Goal: Task Accomplishment & Management: Complete application form

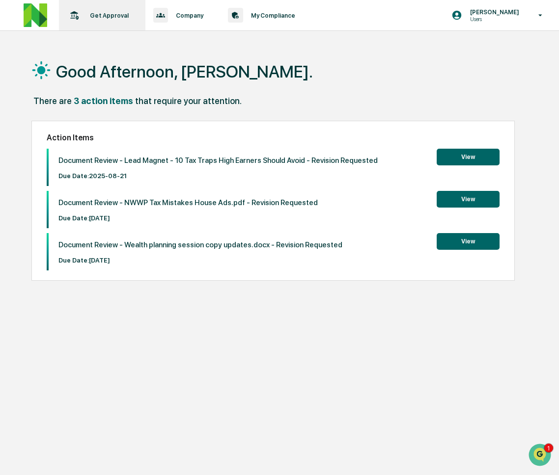
click at [94, 18] on p "Get Approval" at bounding box center [108, 15] width 52 height 7
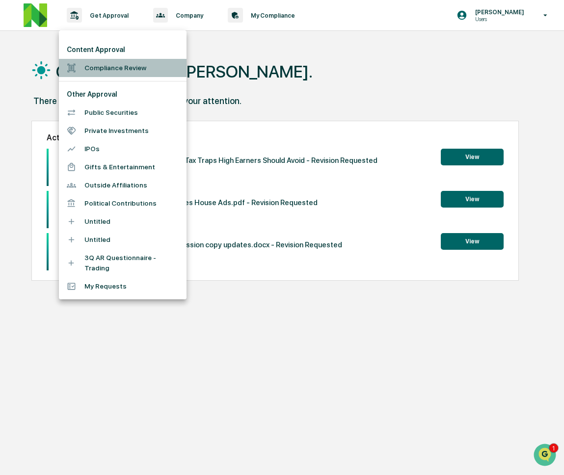
click at [100, 66] on li "Compliance Review" at bounding box center [123, 68] width 128 height 18
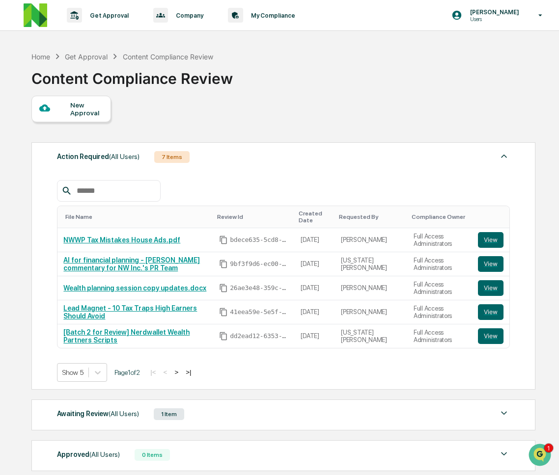
click at [97, 118] on div "New Approval" at bounding box center [71, 109] width 80 height 27
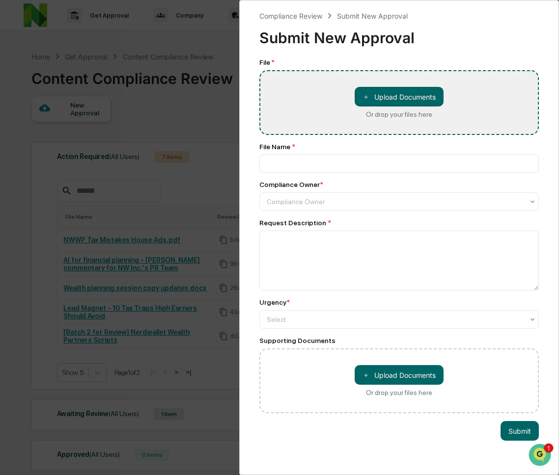
type input "**********"
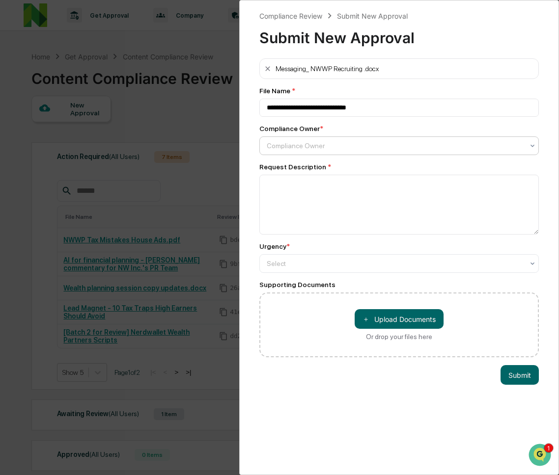
click at [384, 145] on div at bounding box center [395, 146] width 257 height 10
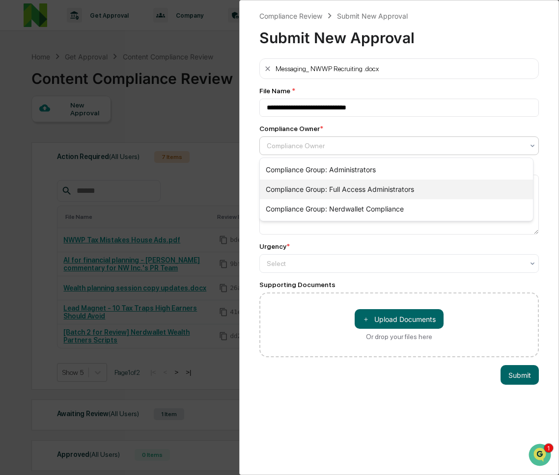
click at [383, 188] on div "Compliance Group: Full Access Administrators" at bounding box center [396, 190] width 273 height 20
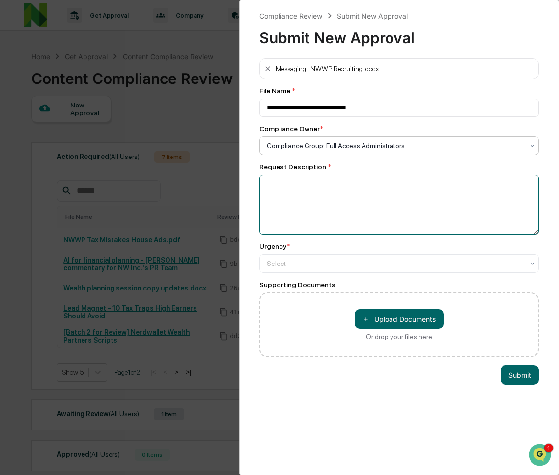
click at [381, 186] on textarea at bounding box center [398, 205] width 279 height 60
click at [452, 151] on div at bounding box center [395, 146] width 257 height 10
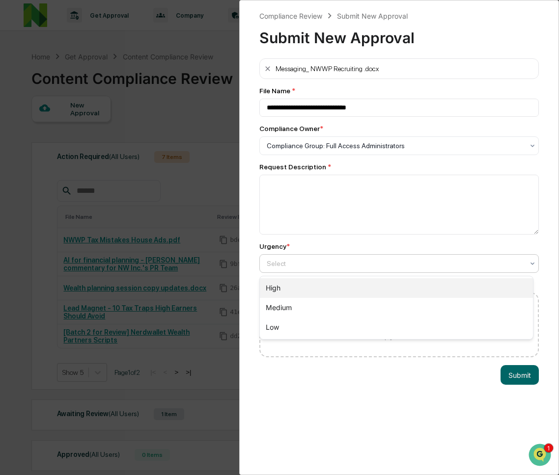
click at [445, 280] on div "High" at bounding box center [396, 288] width 273 height 20
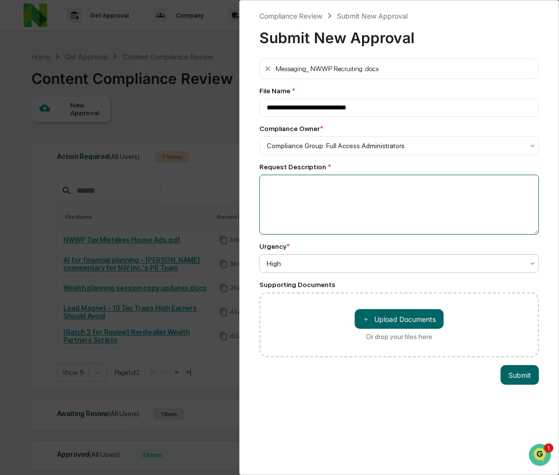
click at [441, 209] on textarea at bounding box center [398, 205] width 279 height 60
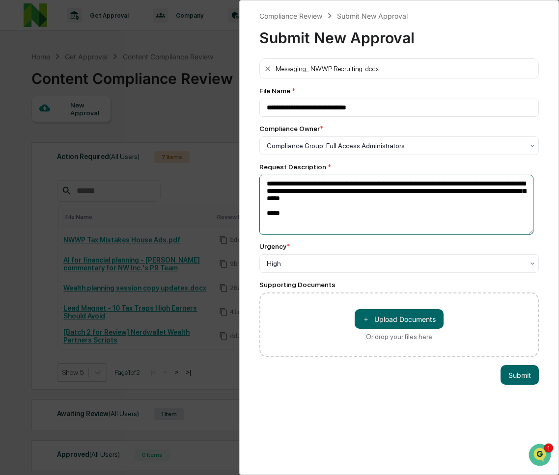
paste textarea "**********"
type textarea "**********"
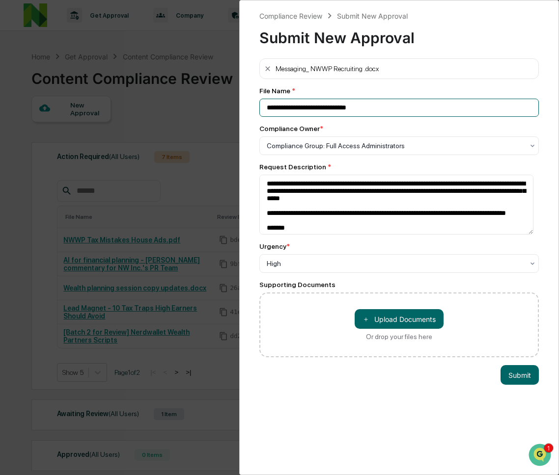
click at [268, 107] on input "**********" at bounding box center [398, 108] width 279 height 18
click at [513, 378] on button "Submit" at bounding box center [519, 375] width 38 height 20
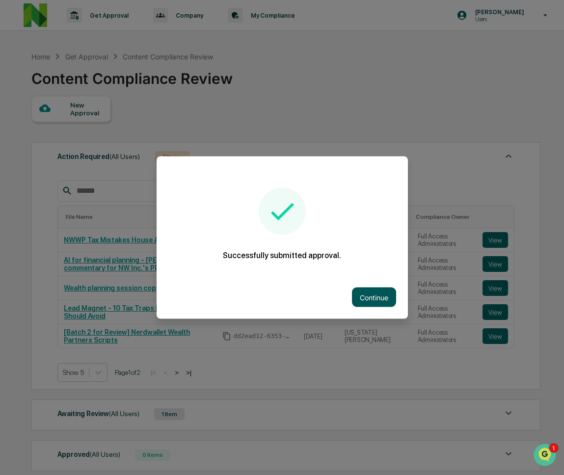
click at [371, 296] on button "Continue" at bounding box center [374, 298] width 44 height 20
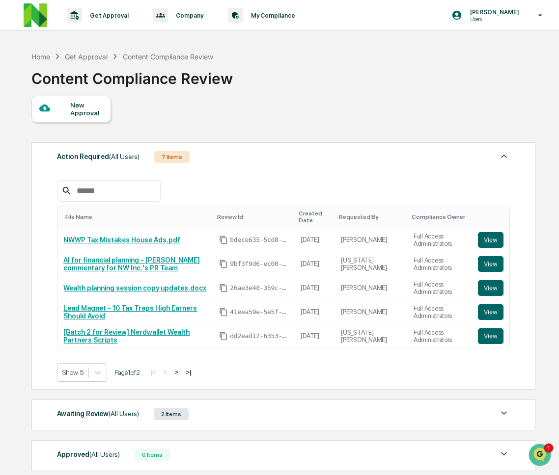
click at [223, 418] on div "Awaiting Review (All Users) 2 Items" at bounding box center [283, 414] width 453 height 14
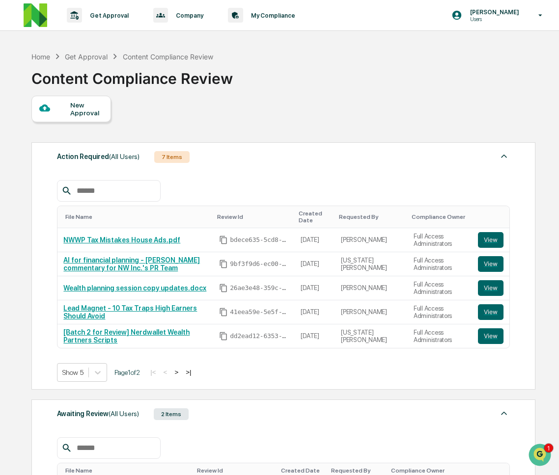
scroll to position [213, 0]
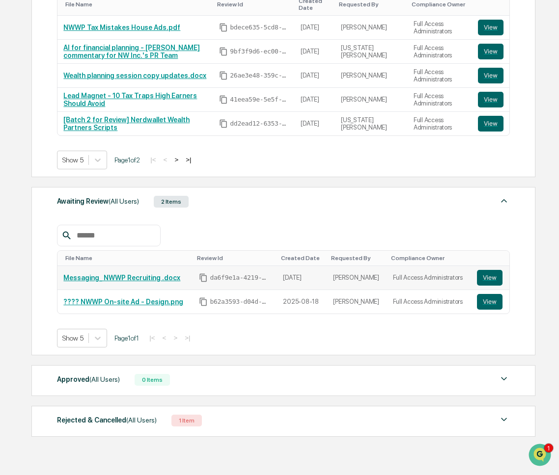
click at [205, 278] on icon "Copy Id" at bounding box center [203, 277] width 9 height 9
click at [480, 279] on button "View" at bounding box center [490, 278] width 26 height 16
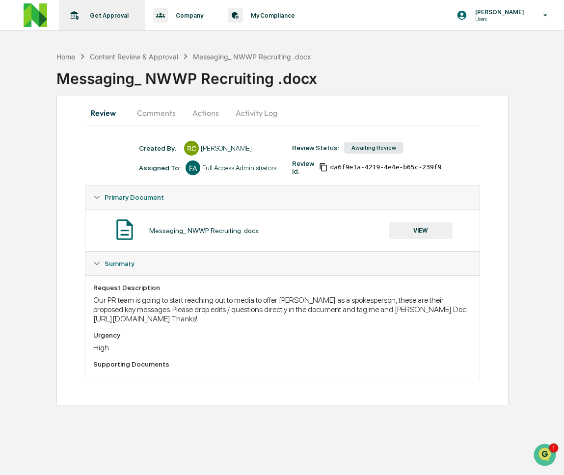
click at [79, 15] on icon at bounding box center [74, 15] width 15 height 15
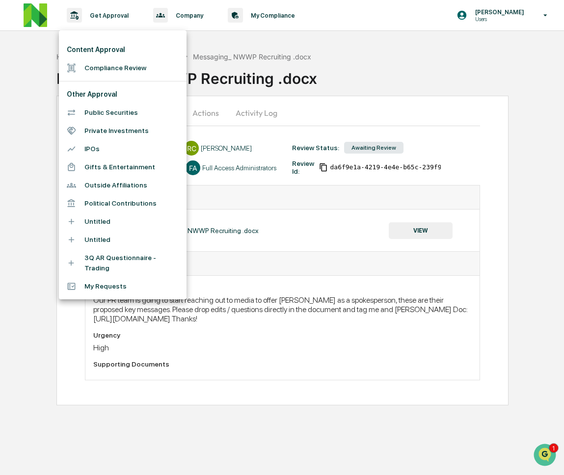
click at [92, 65] on li "Compliance Review" at bounding box center [123, 68] width 128 height 18
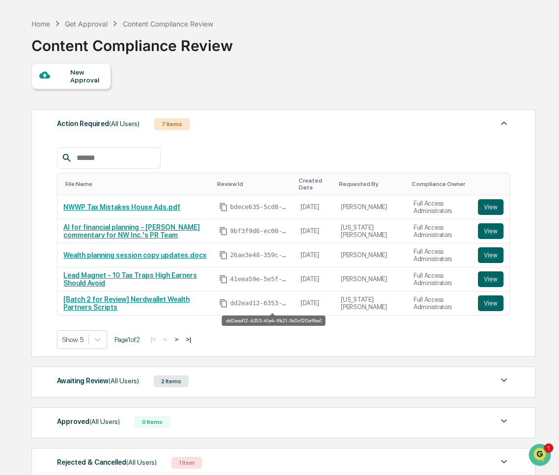
scroll to position [94, 0]
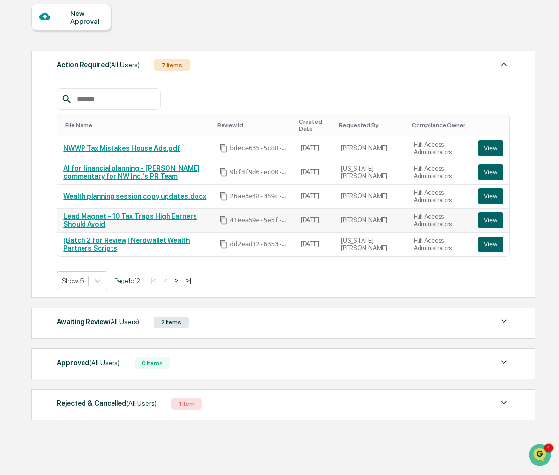
click at [158, 217] on link "Lead Magnet - 10 Tax Traps High Earners Should Avoid" at bounding box center [130, 221] width 134 height 16
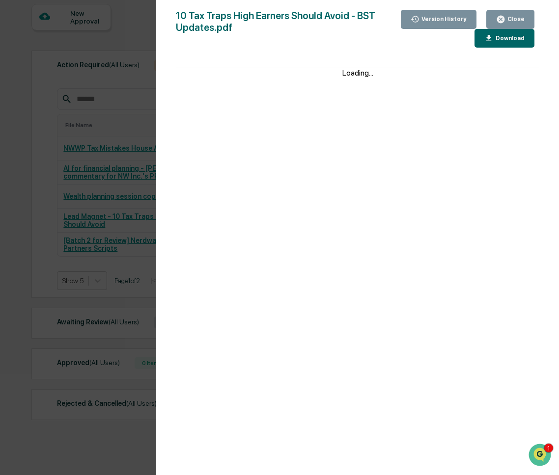
click at [14, 250] on div "Version History 08/15/2025, 06:56 PM Rachel Carlisle 08/07/2025, 09:03 PM Neshi…" at bounding box center [279, 237] width 559 height 475
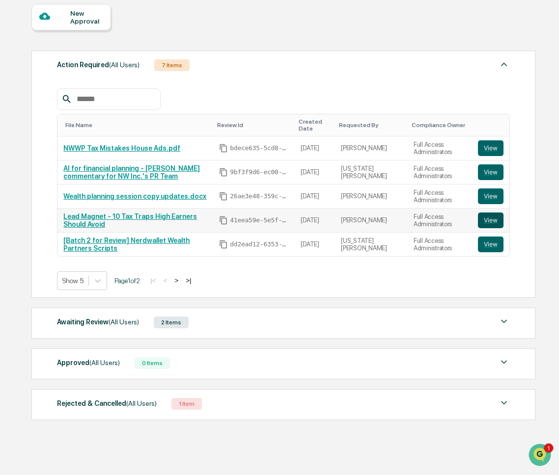
click at [491, 222] on button "View" at bounding box center [491, 221] width 26 height 16
click at [485, 144] on button "View" at bounding box center [491, 148] width 26 height 16
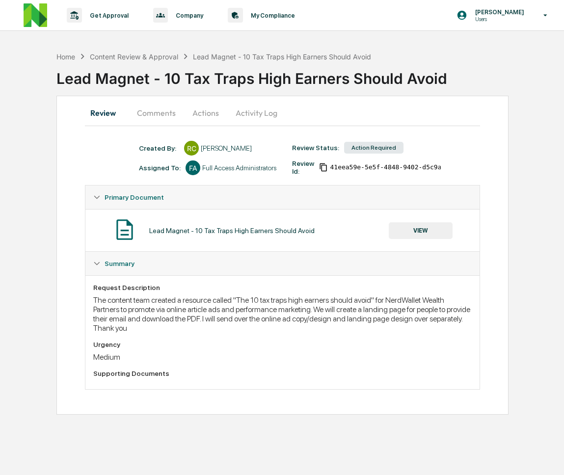
click at [425, 233] on button "VIEW" at bounding box center [421, 230] width 64 height 17
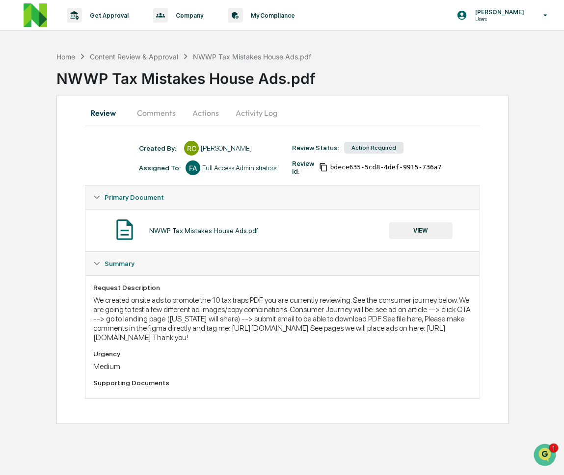
click at [197, 114] on button "Actions" at bounding box center [206, 113] width 44 height 24
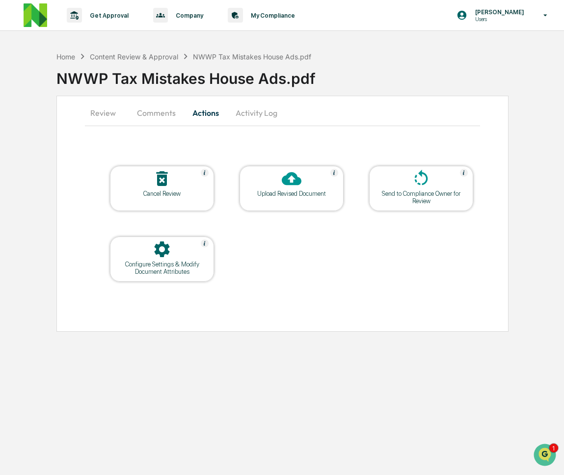
click at [173, 112] on button "Comments" at bounding box center [156, 113] width 54 height 24
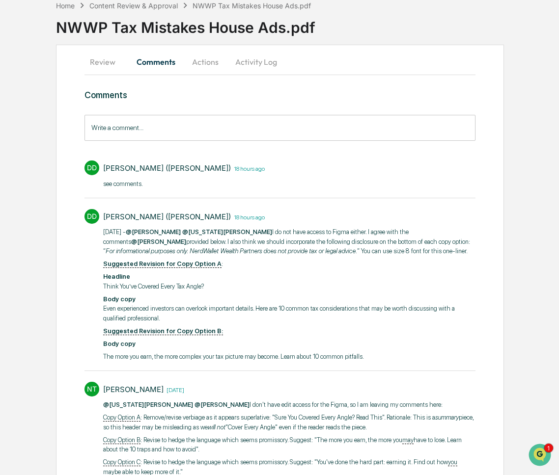
scroll to position [99, 0]
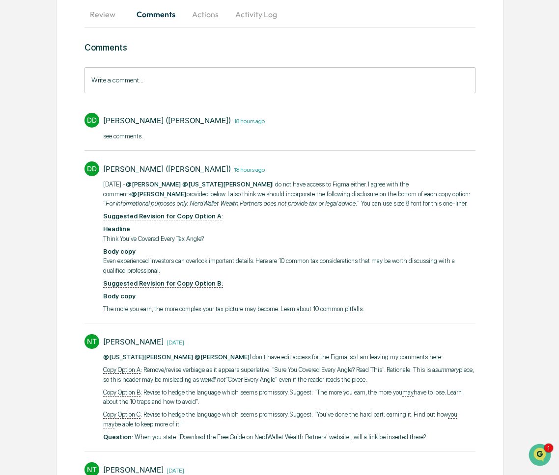
click at [88, 13] on button "Review" at bounding box center [106, 14] width 44 height 24
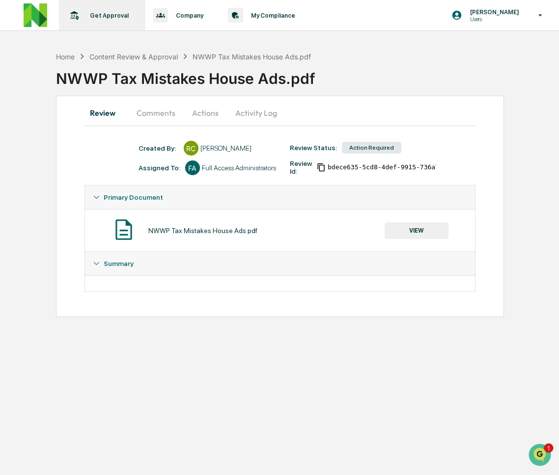
scroll to position [0, 0]
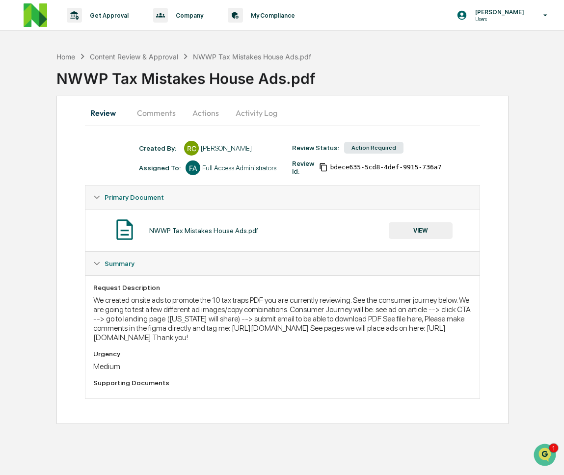
drag, startPoint x: 204, startPoint y: 349, endPoint x: 77, endPoint y: 342, distance: 127.4
click at [77, 342] on div "Review Comments Actions Activity Log Created By: ‎ ‎ RC Rachel Carlisle Assigne…" at bounding box center [282, 260] width 452 height 328
copy div "https://www.figma.com/design/hjT1Rlb4ajqk7Bz160mHdI/25Q3_UEG_NWP_House-Ads?node…"
click at [155, 54] on div "Content Review & Approval" at bounding box center [134, 57] width 88 height 8
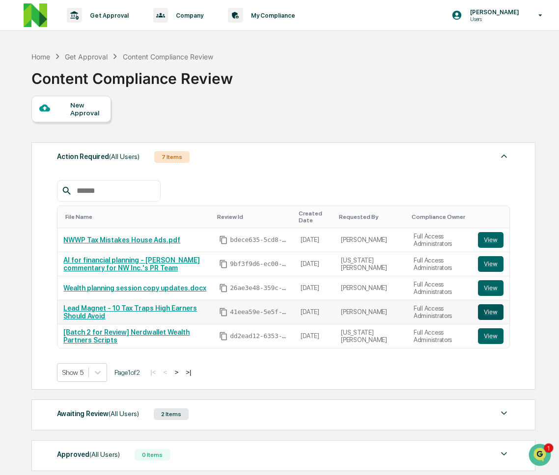
click at [485, 312] on button "View" at bounding box center [491, 312] width 26 height 16
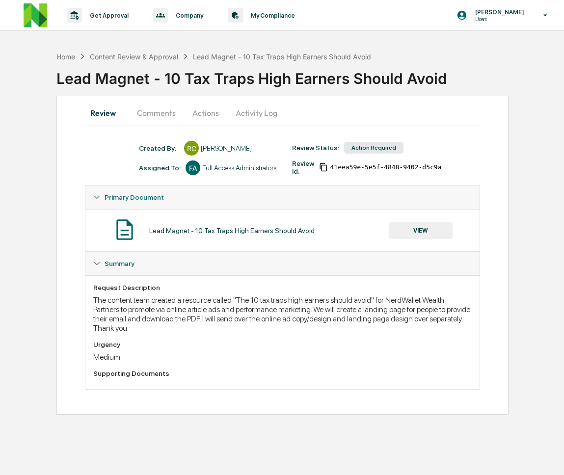
click at [163, 113] on button "Comments" at bounding box center [156, 113] width 54 height 24
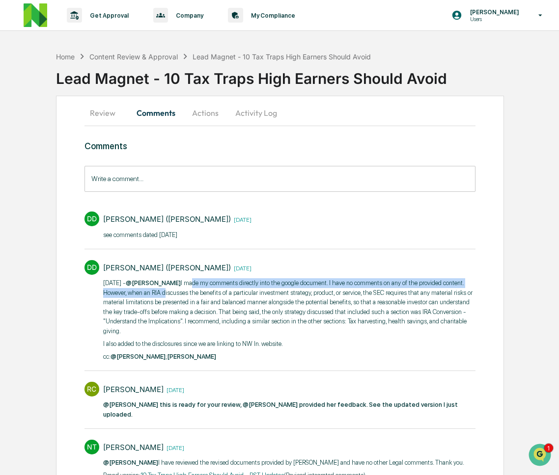
drag, startPoint x: 191, startPoint y: 283, endPoint x: 234, endPoint y: 294, distance: 43.6
click at [225, 294] on p "[DATE] - @[PERSON_NAME] I made my comments directly into the google document. I…" at bounding box center [289, 306] width 373 height 57
drag, startPoint x: 235, startPoint y: 294, endPoint x: 396, endPoint y: 330, distance: 165.5
click at [396, 330] on p "8/18/25 - @Rachel Carlisle I made my comments directly into the google document…" at bounding box center [289, 306] width 373 height 57
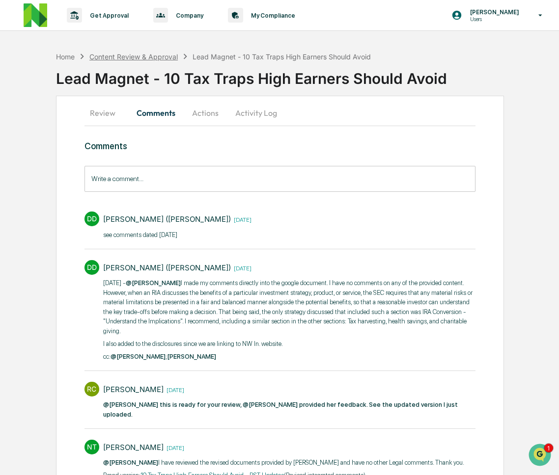
click at [151, 56] on div "Content Review & Approval" at bounding box center [133, 57] width 88 height 8
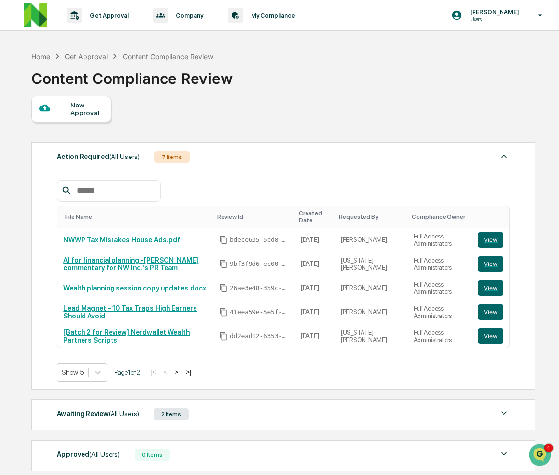
click at [138, 417] on span "(All Users)" at bounding box center [123, 414] width 30 height 8
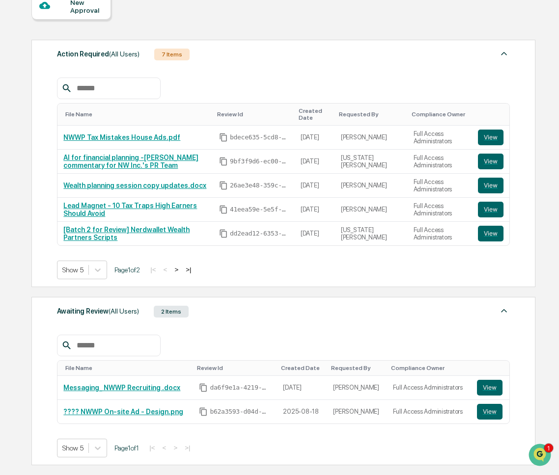
scroll to position [207, 0]
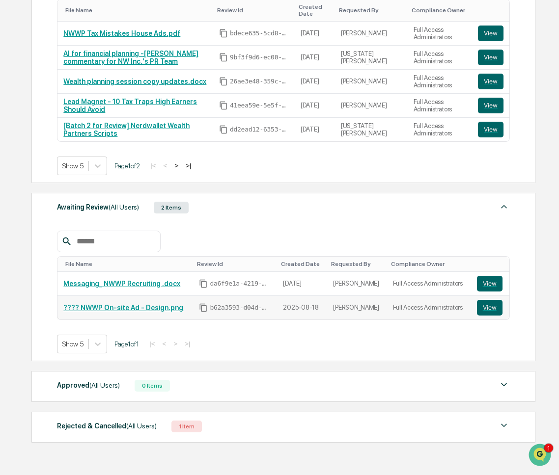
click at [138, 312] on link "???? NWWP On-site Ad - Design.png" at bounding box center [123, 308] width 120 height 8
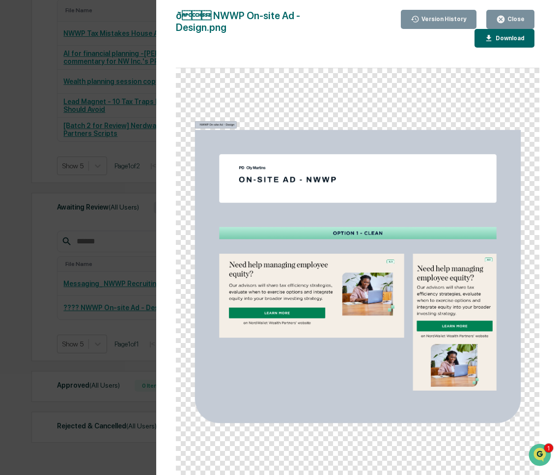
click at [55, 319] on div "Version History 08/18/2025, 03:46 PM Rachel Carlisle ð NWWP On-site Ad - Des…" at bounding box center [279, 237] width 559 height 475
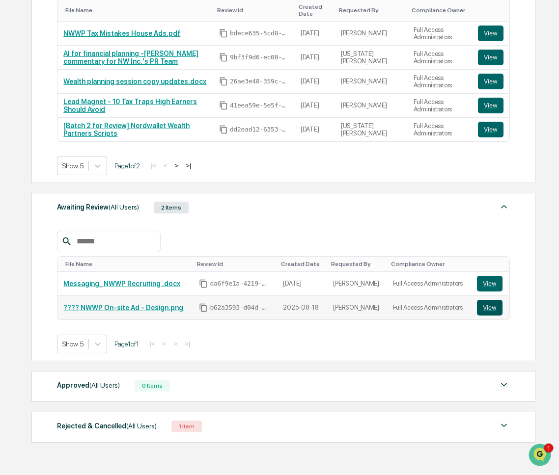
click at [487, 310] on button "View" at bounding box center [490, 308] width 26 height 16
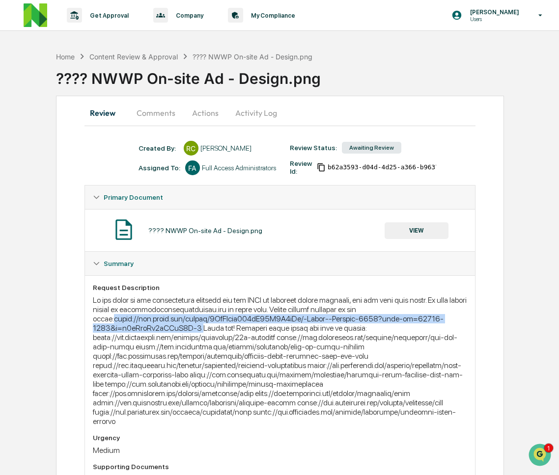
drag, startPoint x: 238, startPoint y: 329, endPoint x: 130, endPoint y: 322, distance: 108.2
click at [130, 322] on div at bounding box center [280, 361] width 375 height 131
copy div "https://www.figma.com/design/4WlCGede307jP90Y1D7bLu/-Match--Handoff-2025?node-i…"
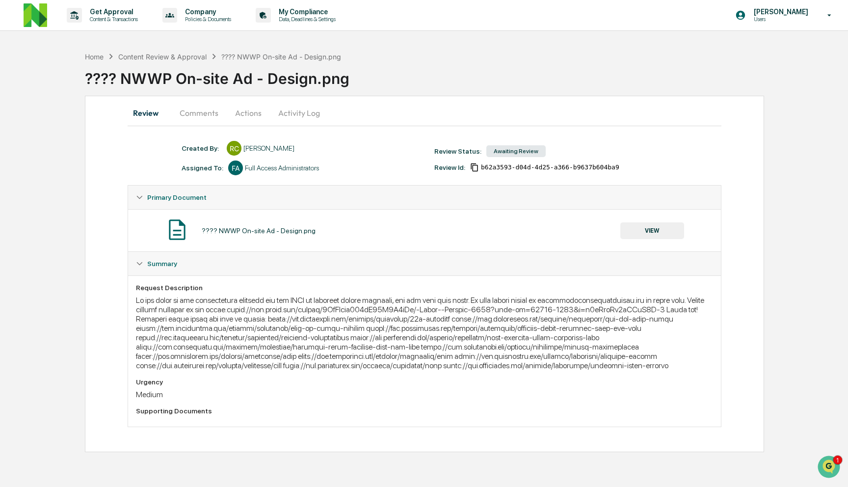
click at [369, 239] on div "???? NWWP On-site Ad - Design.png VIEW" at bounding box center [424, 230] width 577 height 26
click at [208, 112] on button "Comments" at bounding box center [199, 113] width 54 height 24
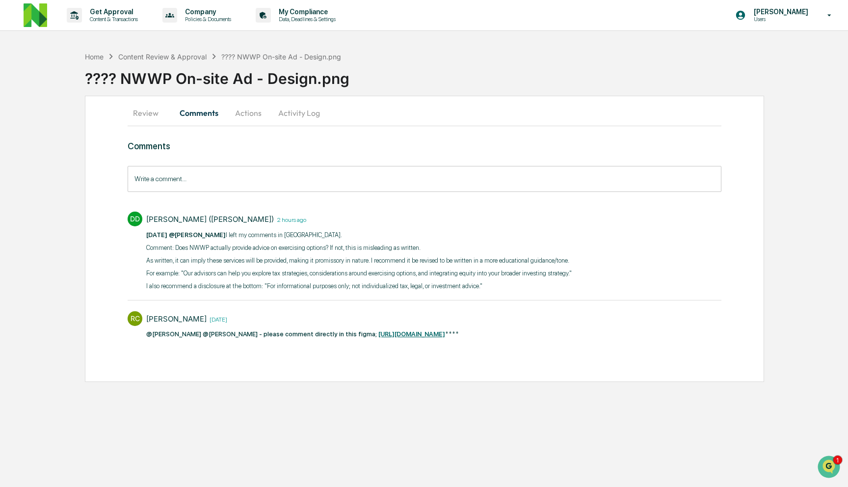
click at [243, 160] on div "Comments Write a comment... Write a comment... DD DeeAnn Mays (Dempsey) 2 hours…" at bounding box center [425, 241] width 594 height 201
click at [237, 181] on input "Write a comment..." at bounding box center [425, 179] width 594 height 26
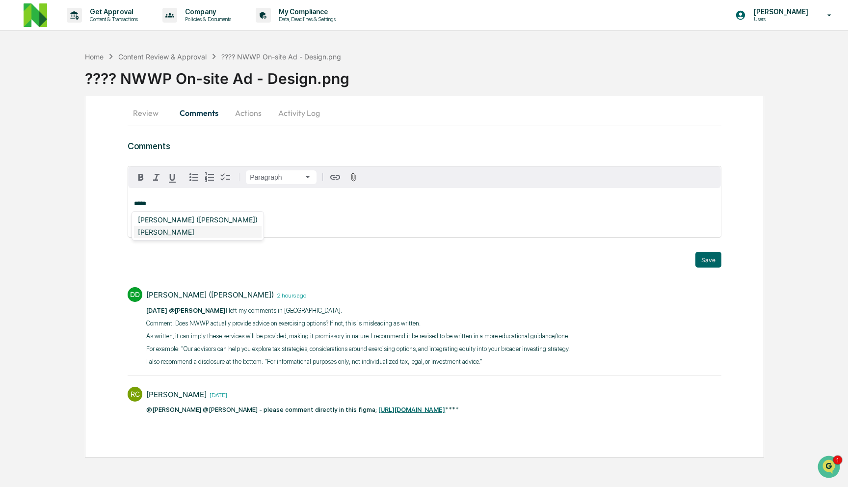
click at [204, 234] on div "DeeAnn Dempsey" at bounding box center [198, 232] width 128 height 12
drag, startPoint x: 176, startPoint y: 222, endPoint x: 198, endPoint y: 222, distance: 22.1
click at [176, 222] on div "[PERSON_NAME]" at bounding box center [166, 220] width 64 height 12
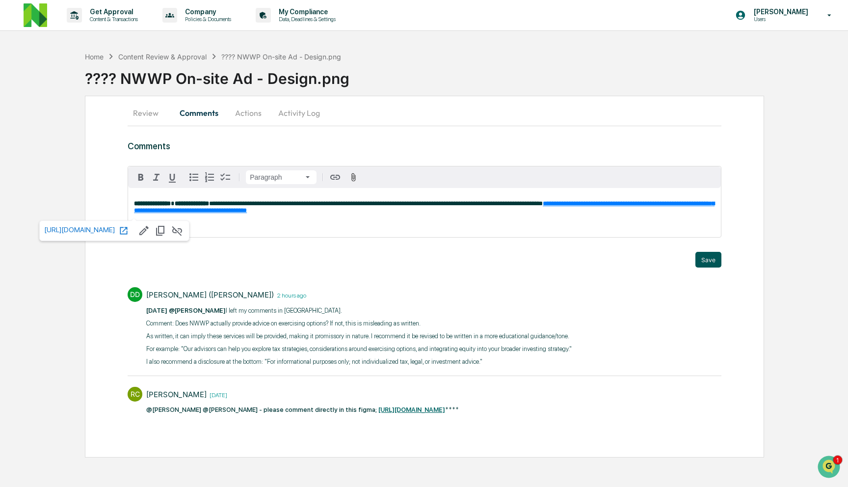
click at [564, 258] on button "Save" at bounding box center [709, 260] width 26 height 16
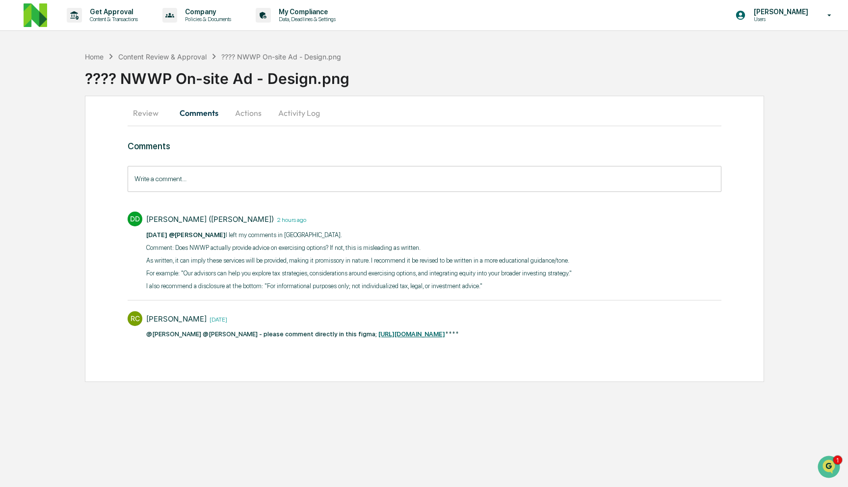
click at [144, 114] on button "Review" at bounding box center [150, 113] width 44 height 24
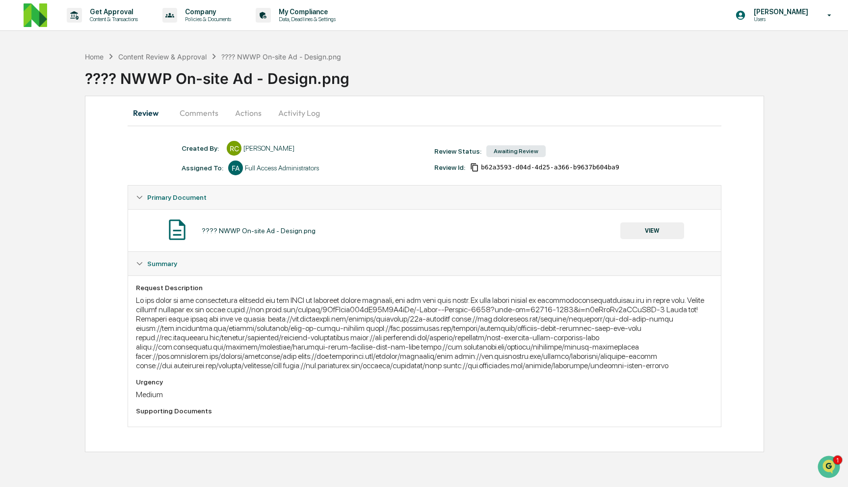
click at [253, 113] on button "Actions" at bounding box center [248, 113] width 44 height 24
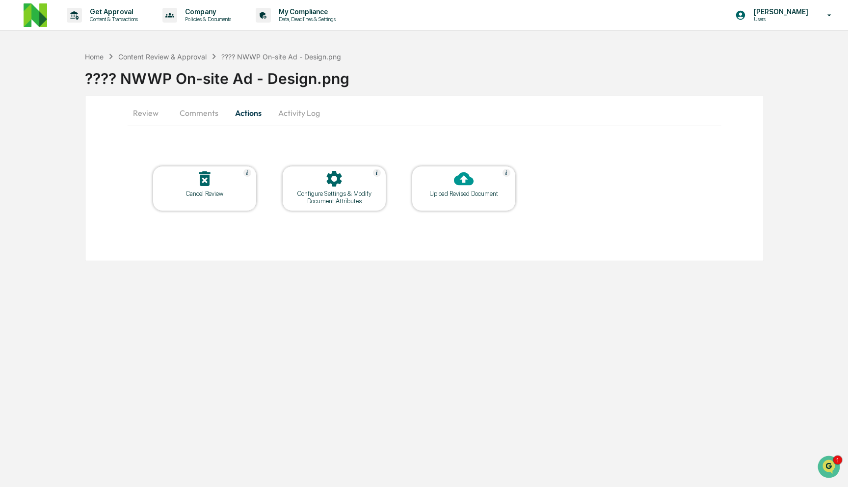
click at [461, 187] on icon at bounding box center [464, 179] width 20 height 20
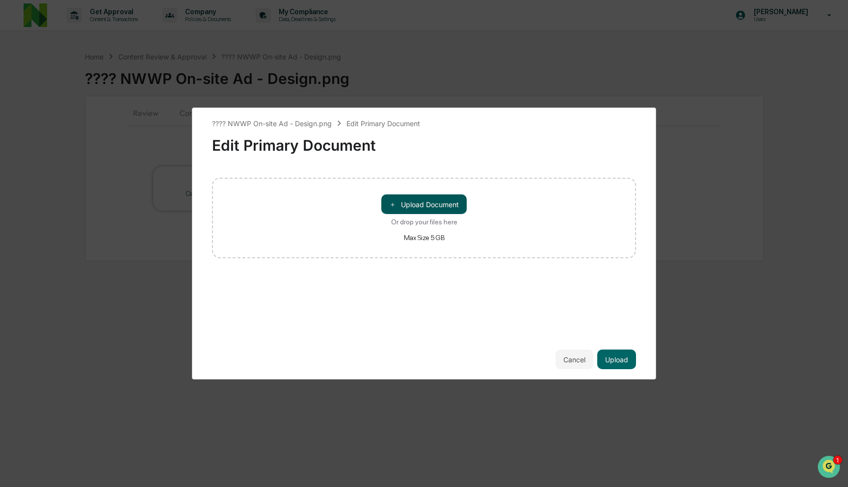
click at [438, 207] on button "＋ Upload Document" at bounding box center [423, 204] width 85 height 20
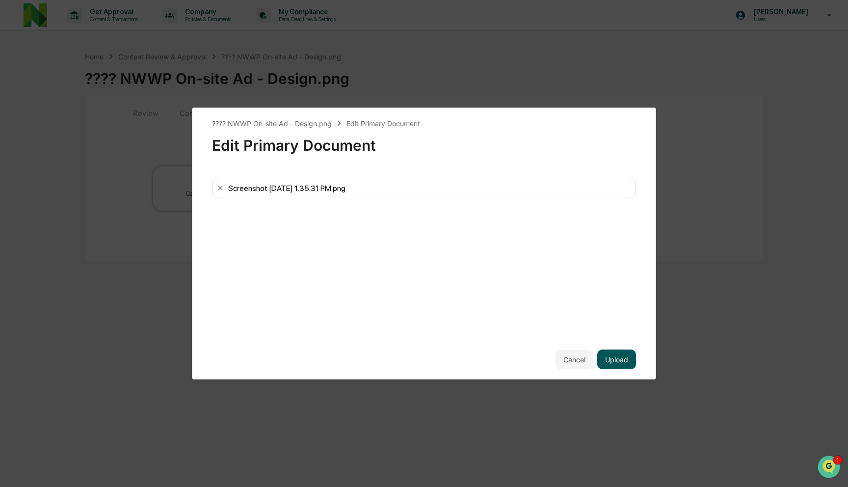
click at [564, 358] on button "Upload" at bounding box center [616, 360] width 39 height 20
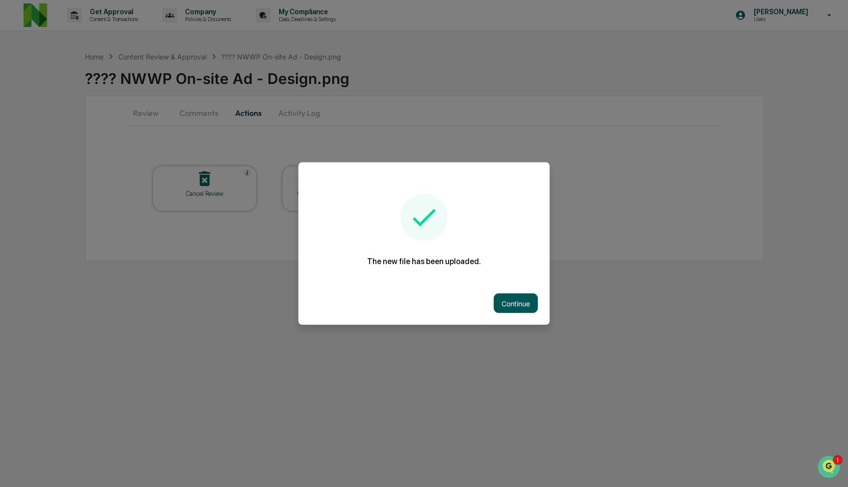
click at [523, 306] on button "Continue" at bounding box center [516, 304] width 44 height 20
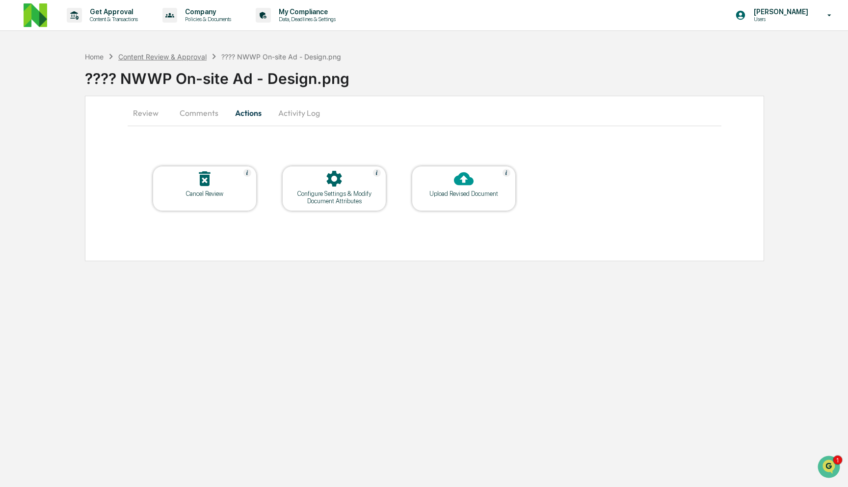
click at [179, 54] on div "Content Review & Approval" at bounding box center [162, 57] width 88 height 8
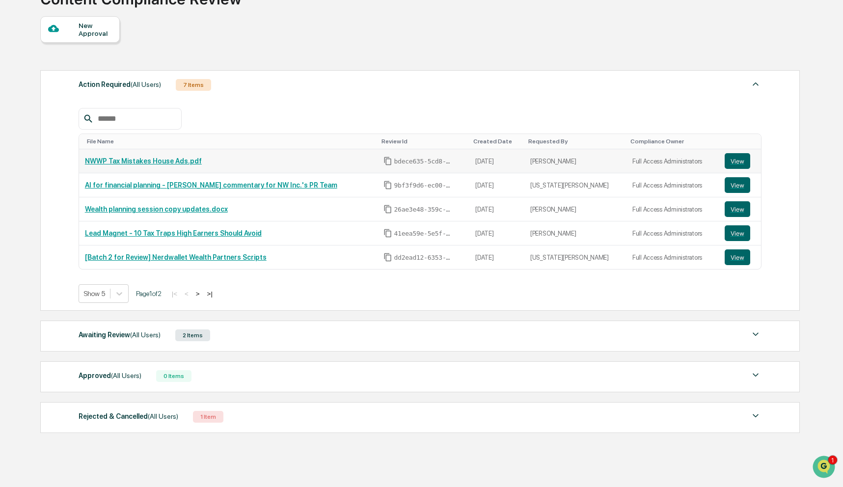
scroll to position [82, 0]
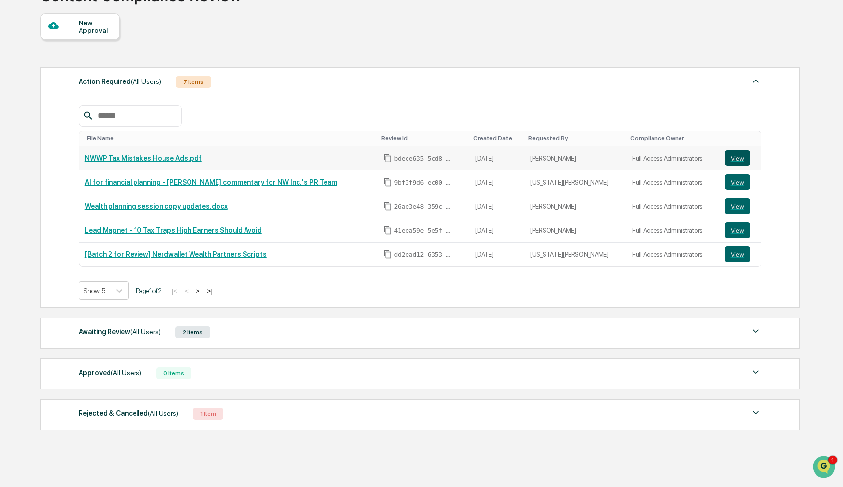
click at [564, 158] on button "View" at bounding box center [738, 158] width 26 height 16
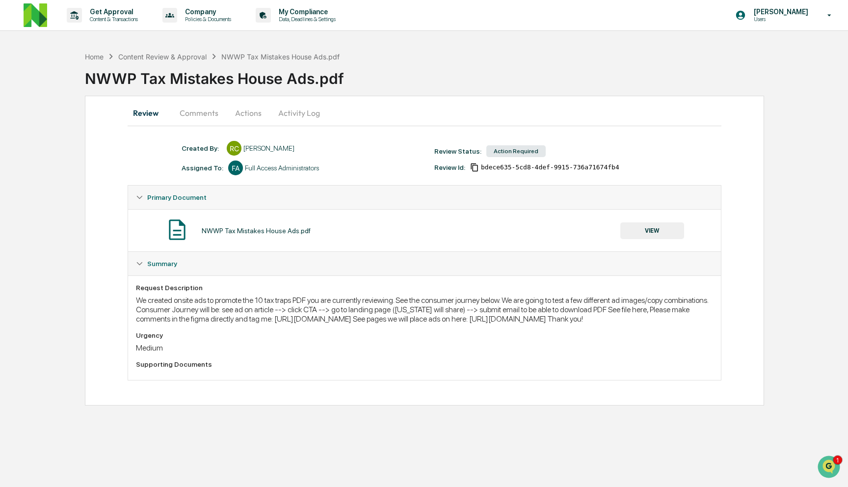
drag, startPoint x: 137, startPoint y: 328, endPoint x: 610, endPoint y: 328, distance: 472.7
click at [610, 323] on div "We created onsite ads to promote the 10 tax traps PDF you are currently reviewi…" at bounding box center [424, 310] width 577 height 28
copy div "[URL][DOMAIN_NAME]"
click at [201, 113] on button "Comments" at bounding box center [199, 113] width 54 height 24
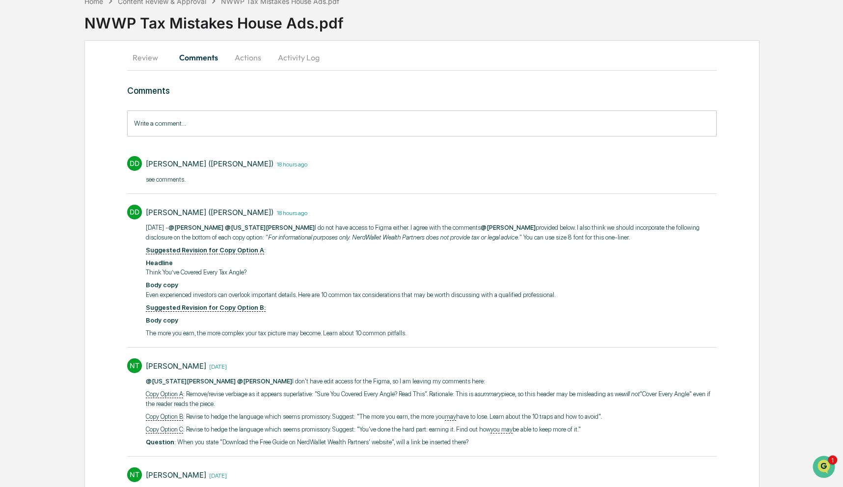
scroll to position [105, 0]
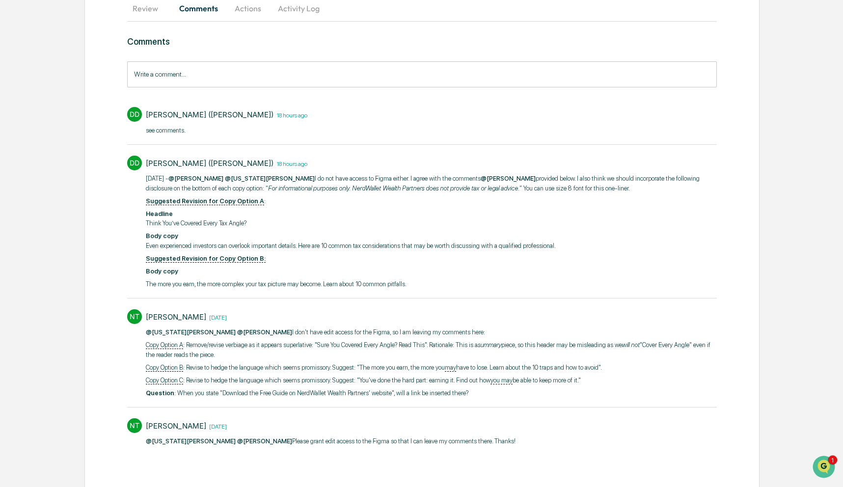
drag, startPoint x: 256, startPoint y: 331, endPoint x: 478, endPoint y: 350, distance: 222.2
click at [478, 350] on div "@[US_STATE][PERSON_NAME] @[PERSON_NAME] I don't have edit access for the Figma,…" at bounding box center [431, 362] width 571 height 70
click at [478, 350] on p "Copy Option A : Remove/revise verbiage as it appears superlative: "Sure You Cov…" at bounding box center [431, 349] width 571 height 19
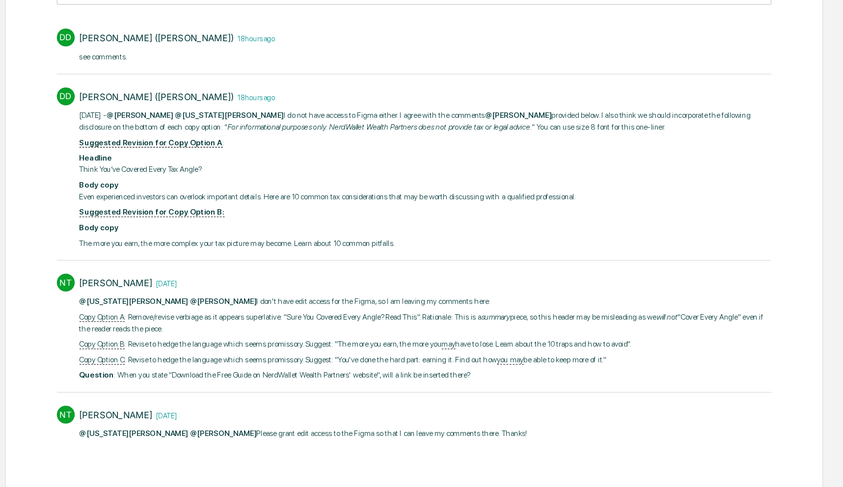
scroll to position [102, 0]
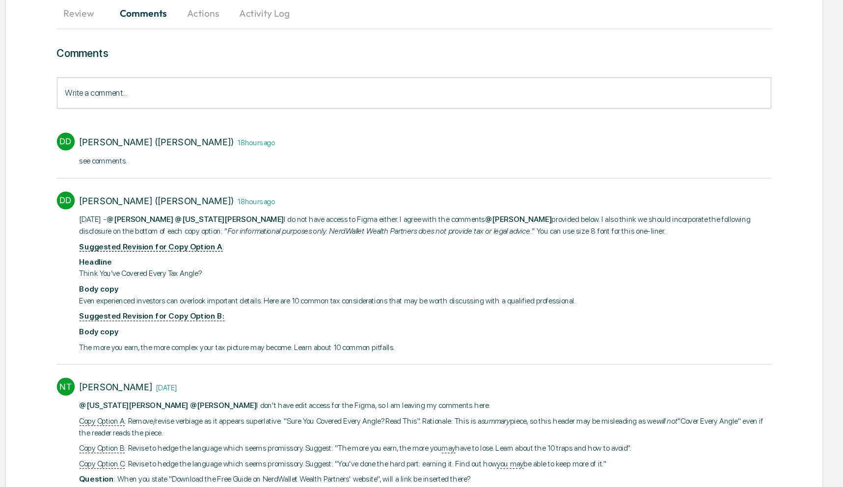
click at [148, 12] on button "Review" at bounding box center [149, 11] width 44 height 24
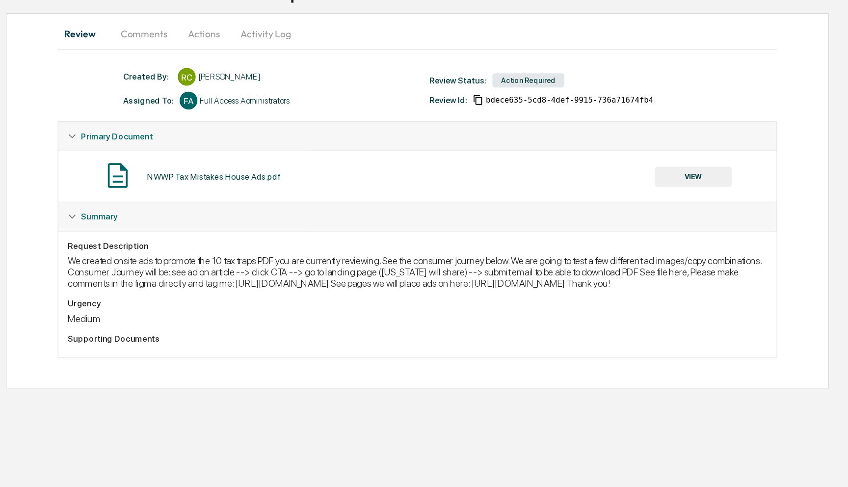
click at [202, 108] on button "Comments" at bounding box center [199, 113] width 54 height 24
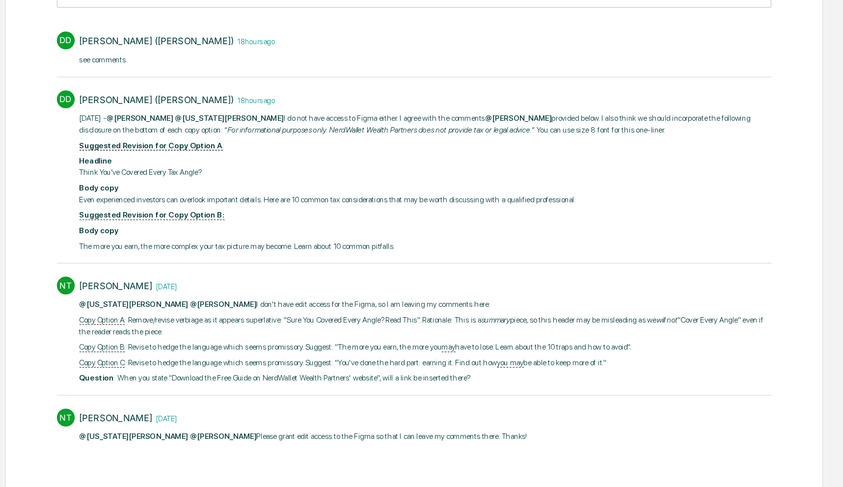
scroll to position [99, 0]
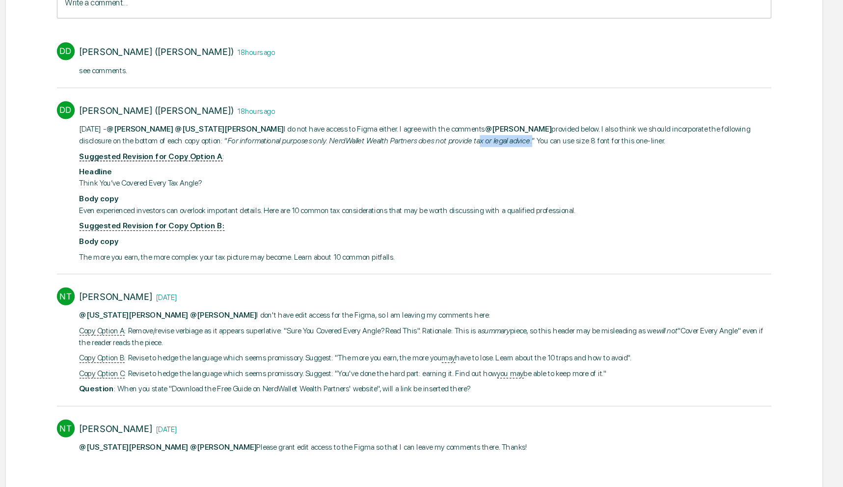
drag, startPoint x: 573, startPoint y: 193, endPoint x: 523, endPoint y: 193, distance: 50.1
click at [523, 193] on p "8/18/25 - @Rachel Carlisle @Georgia McIntyre I do not have access to Figma eith…" at bounding box center [431, 188] width 571 height 19
drag, startPoint x: 574, startPoint y: 191, endPoint x: 290, endPoint y: 192, distance: 284.7
click at [290, 192] on p "8/18/25 - @Rachel Carlisle @Georgia McIntyre I do not have access to Figma eith…" at bounding box center [431, 188] width 571 height 19
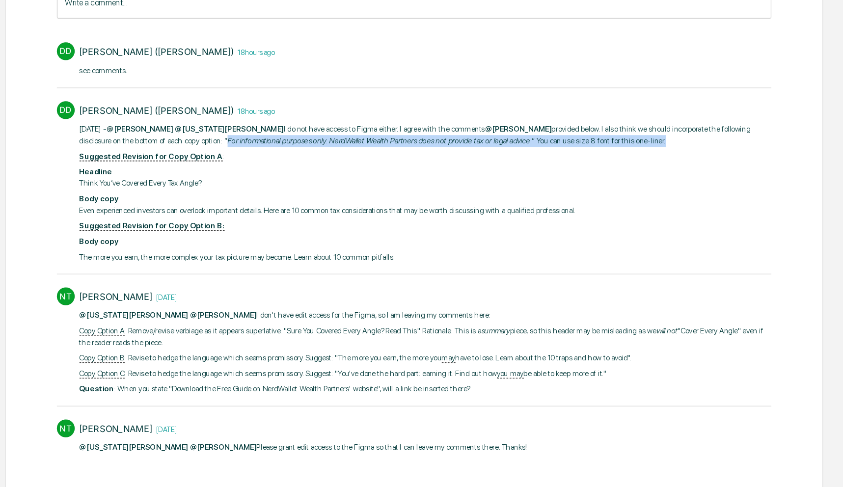
drag, startPoint x: 283, startPoint y: 192, endPoint x: 700, endPoint y: 194, distance: 417.7
click at [700, 194] on p "8/18/25 - @Rachel Carlisle @Georgia McIntyre I do not have access to Figma eith…" at bounding box center [431, 188] width 571 height 19
copy p "“ For informational purposes only. NerdWallet Wealth Partners does not provide …"
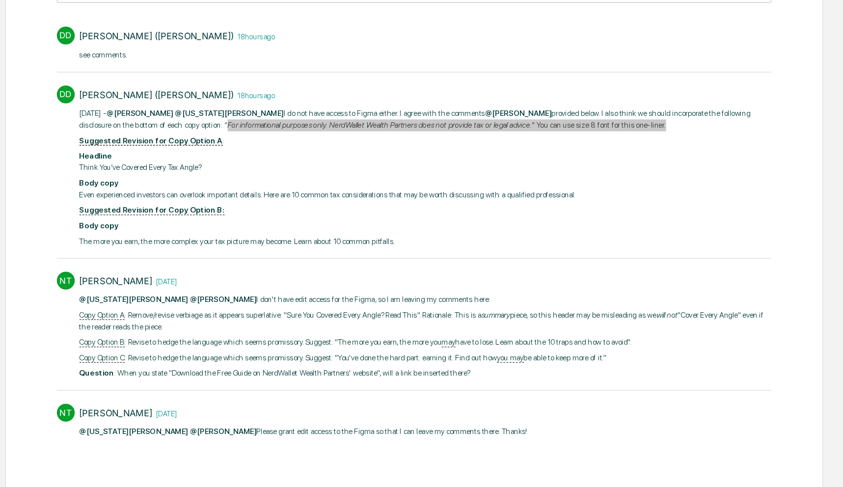
scroll to position [105, 0]
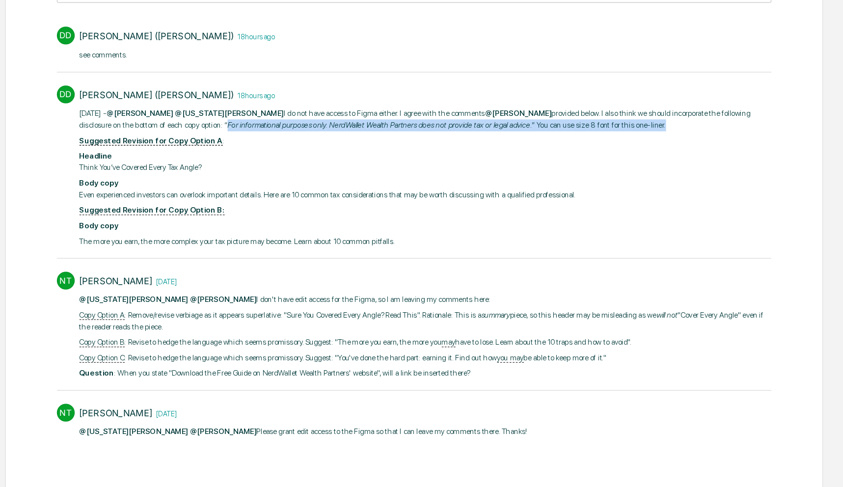
drag, startPoint x: 316, startPoint y: 353, endPoint x: 198, endPoint y: 342, distance: 118.4
click at [192, 343] on p "Copy Option A : Remove/revise verbiage as it appears superlative: "Sure You Cov…" at bounding box center [431, 349] width 571 height 19
copy p "Remove/revise verbiage as it appears superlative: "Sure You Covered Every Angle…"
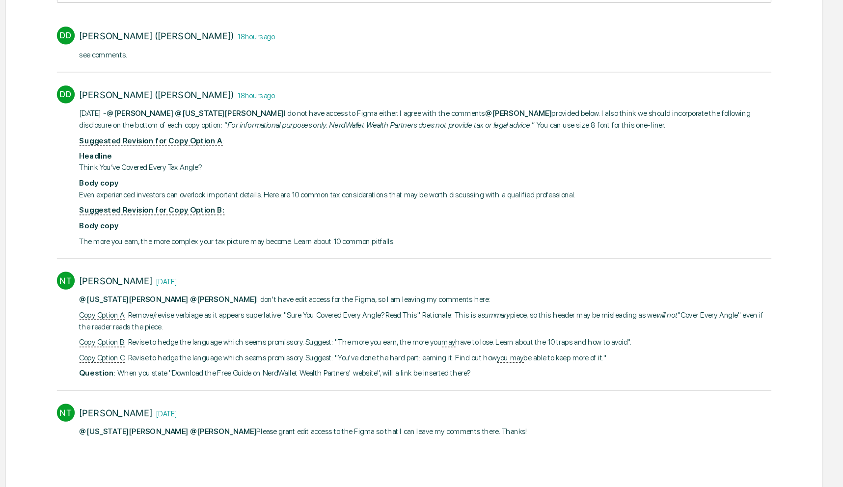
click at [466, 288] on div "DeeAnn Mays (Dempsey) 18 hours ago 8/18/25 - @Rachel Carlisle @Georgia McIntyre…" at bounding box center [431, 224] width 571 height 136
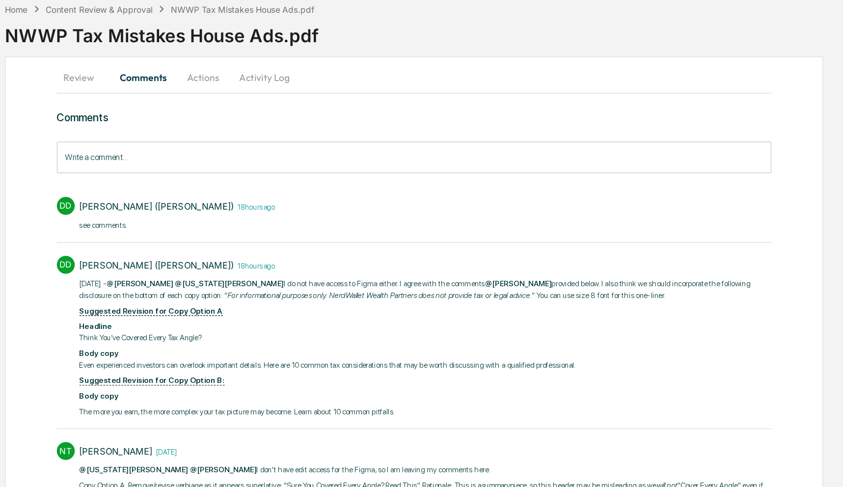
scroll to position [0, 0]
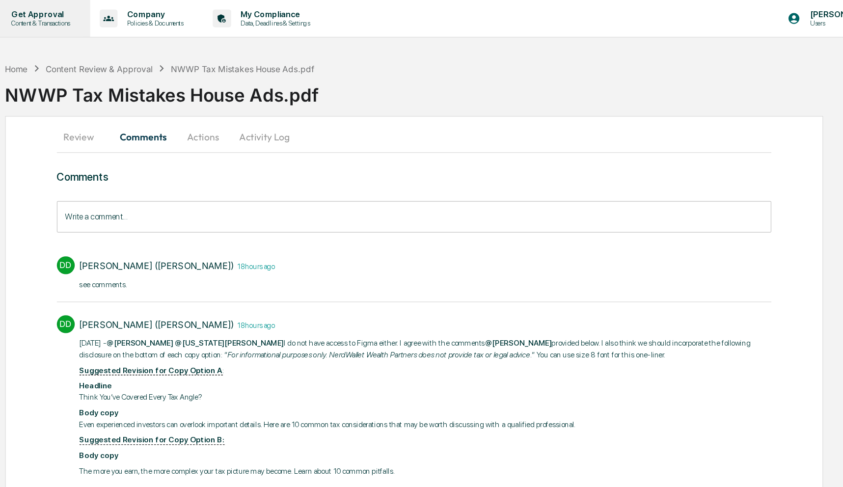
click at [120, 18] on p "Content & Transactions" at bounding box center [112, 19] width 61 height 7
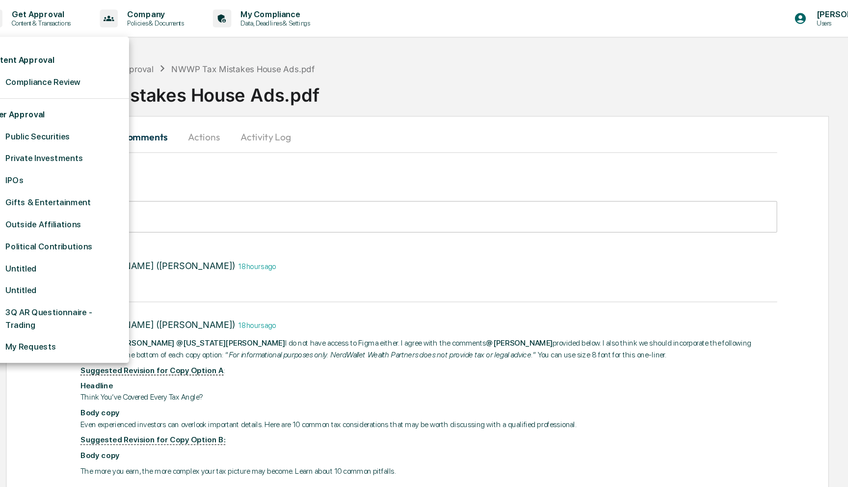
click at [127, 17] on div at bounding box center [424, 243] width 848 height 487
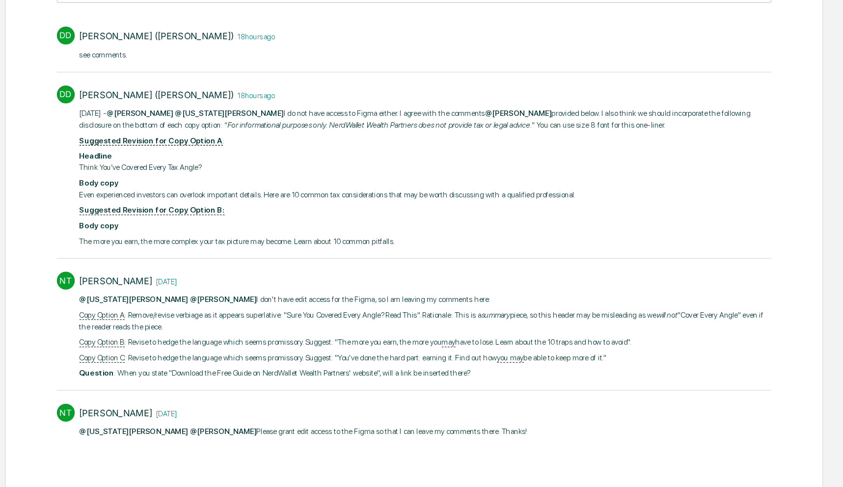
scroll to position [104, 0]
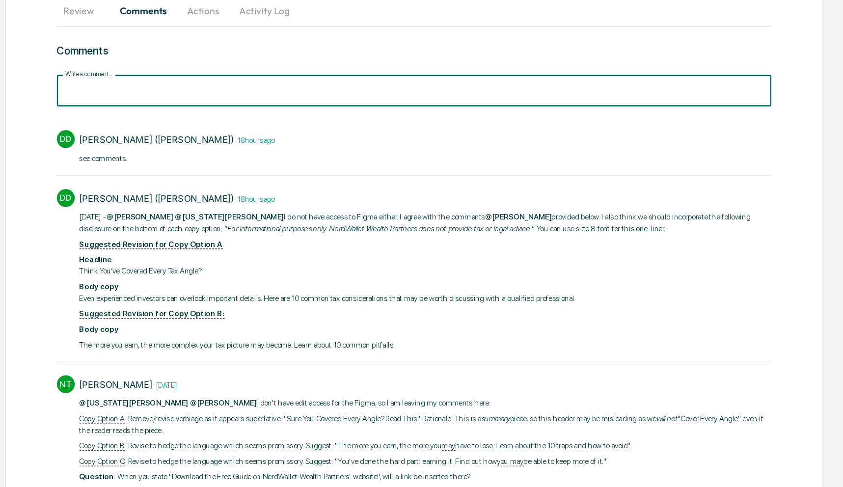
click at [320, 75] on input "Write a comment..." at bounding box center [422, 75] width 590 height 26
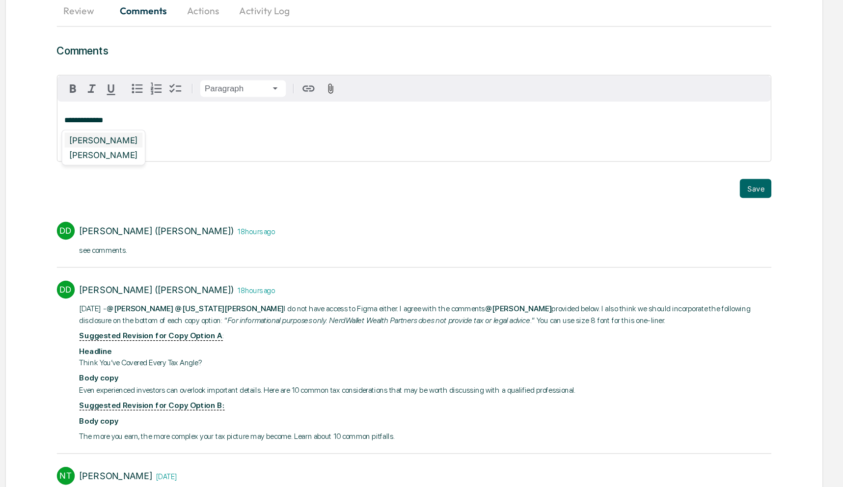
click at [150, 114] on div "[PERSON_NAME]" at bounding box center [166, 115] width 64 height 12
click at [198, 117] on div "[PERSON_NAME] ([PERSON_NAME])" at bounding box center [198, 115] width 128 height 12
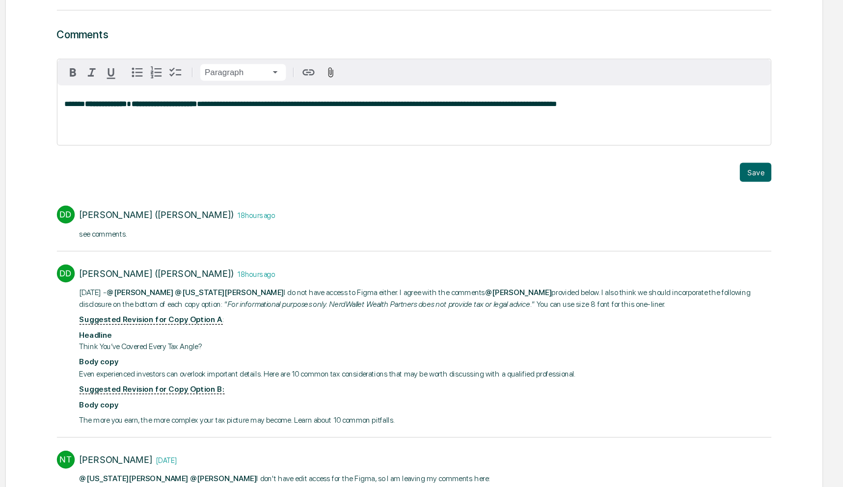
scroll to position [113, 0]
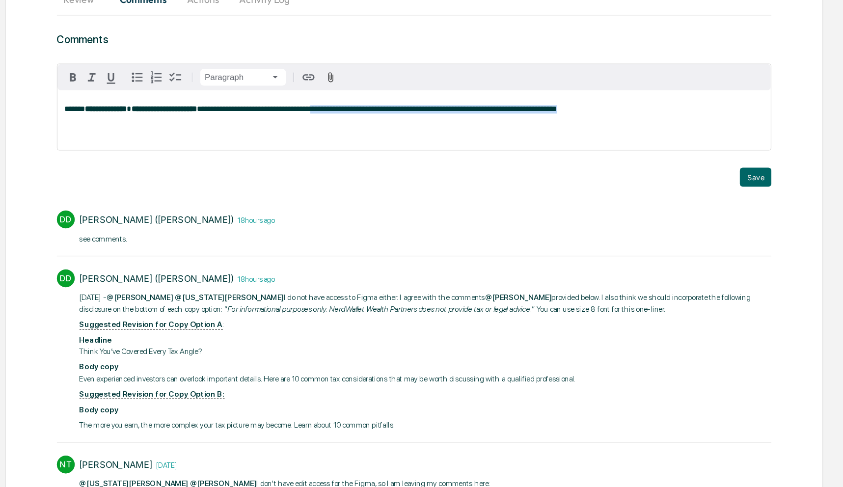
drag, startPoint x: 402, startPoint y: 91, endPoint x: 689, endPoint y: 94, distance: 287.2
click at [689, 94] on p "**********" at bounding box center [422, 90] width 577 height 7
click at [195, 65] on icon "button" at bounding box center [194, 64] width 12 height 12
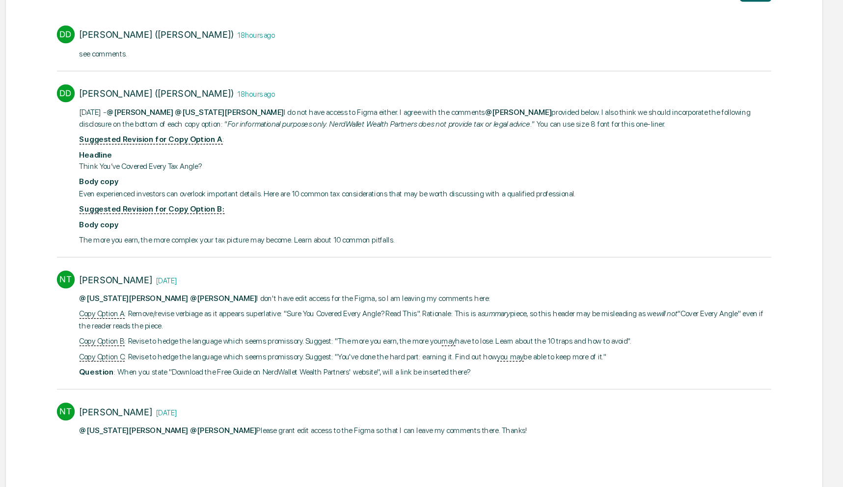
scroll to position [187, 0]
click at [287, 391] on p "Question : When you state "Download the Free Guide on NerdWallet Wealth Partner…" at bounding box center [431, 391] width 571 height 10
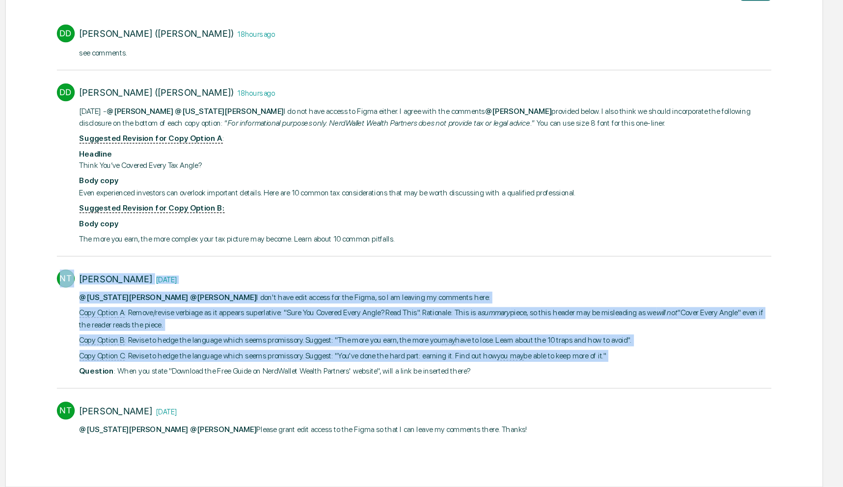
click at [287, 391] on p "Question : When you state "Download the Free Guide on NerdWallet Wealth Partner…" at bounding box center [431, 391] width 571 height 10
copy div "NT Neshie Tiwari 4 days ago @Georgia McIntyre @Rachel Carlisle I don't have edi…"
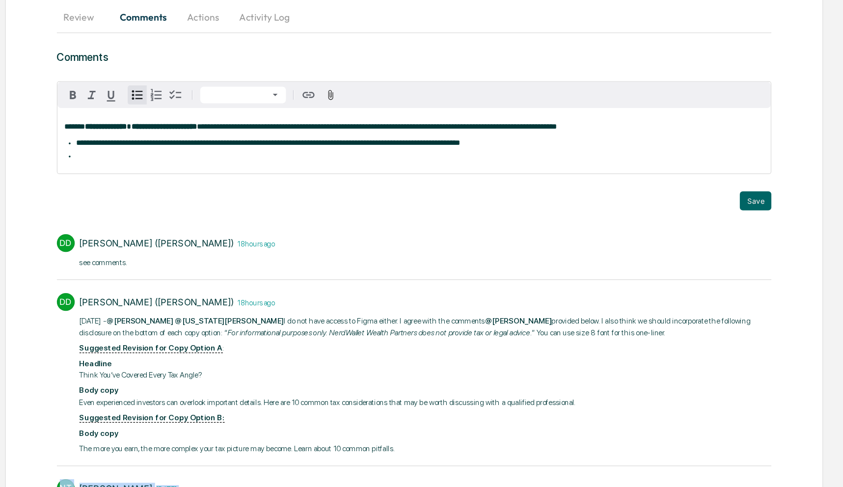
scroll to position [0, 0]
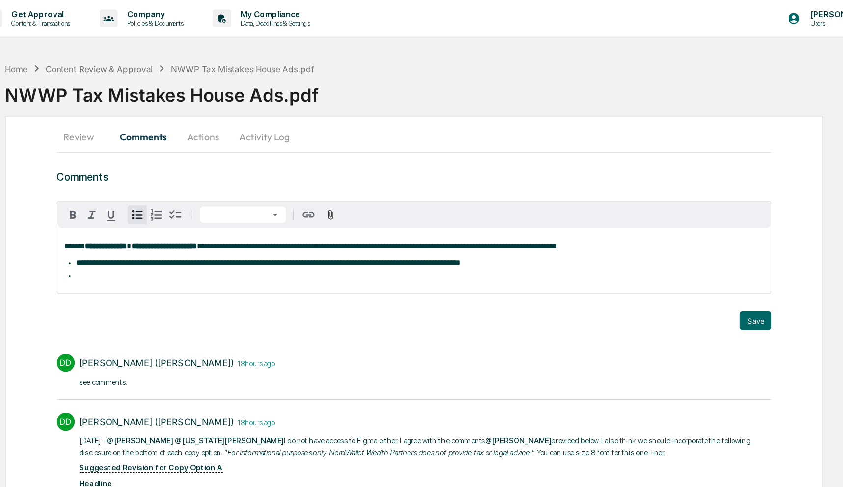
click at [450, 240] on div "**********" at bounding box center [422, 215] width 589 height 54
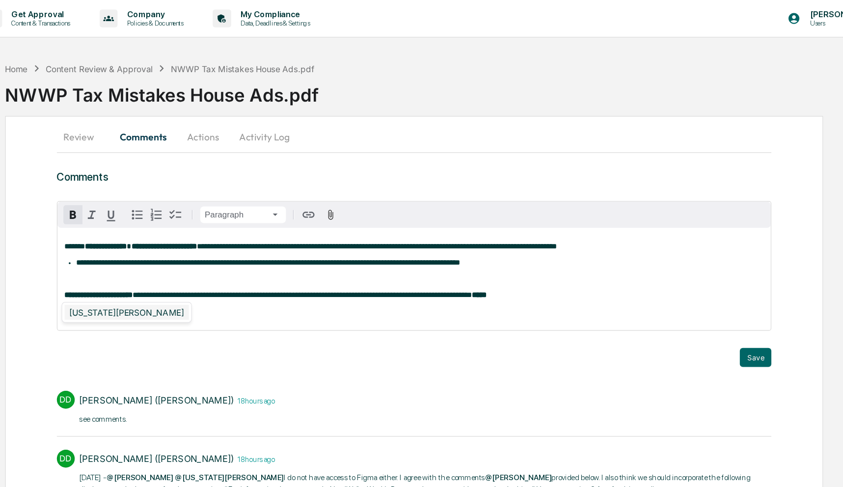
click at [182, 259] on div "Georgia McIntyre" at bounding box center [185, 258] width 103 height 12
click at [161, 260] on div "Georgia McIntyre" at bounding box center [185, 258] width 103 height 12
drag, startPoint x: 565, startPoint y: 245, endPoint x: 544, endPoint y: 248, distance: 20.3
click at [524, 246] on strong "**********" at bounding box center [497, 243] width 54 height 6
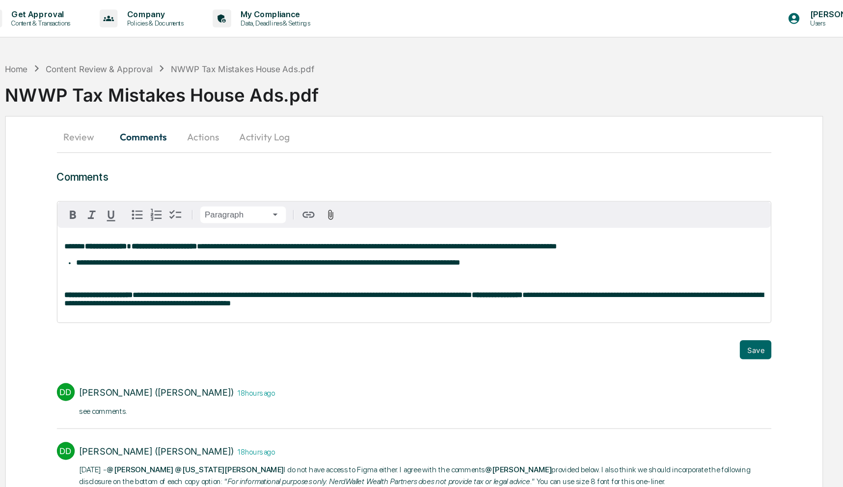
click at [470, 244] on span "**********" at bounding box center [330, 243] width 280 height 6
click at [483, 253] on p "**********" at bounding box center [422, 247] width 577 height 14
drag, startPoint x: 643, startPoint y: 205, endPoint x: 556, endPoint y: 203, distance: 86.4
click at [556, 203] on p "**********" at bounding box center [422, 203] width 577 height 7
click at [143, 219] on li "**********" at bounding box center [426, 217] width 567 height 7
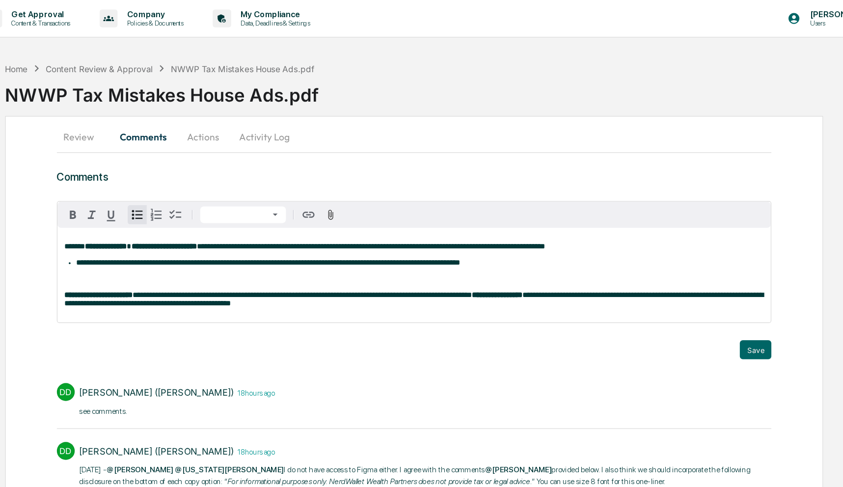
click at [161, 218] on span "**********" at bounding box center [301, 217] width 317 height 6
click at [154, 218] on span "**********" at bounding box center [301, 217] width 317 height 6
click at [591, 237] on div "**********" at bounding box center [422, 227] width 589 height 78
click at [702, 290] on button "Save" at bounding box center [704, 289] width 26 height 16
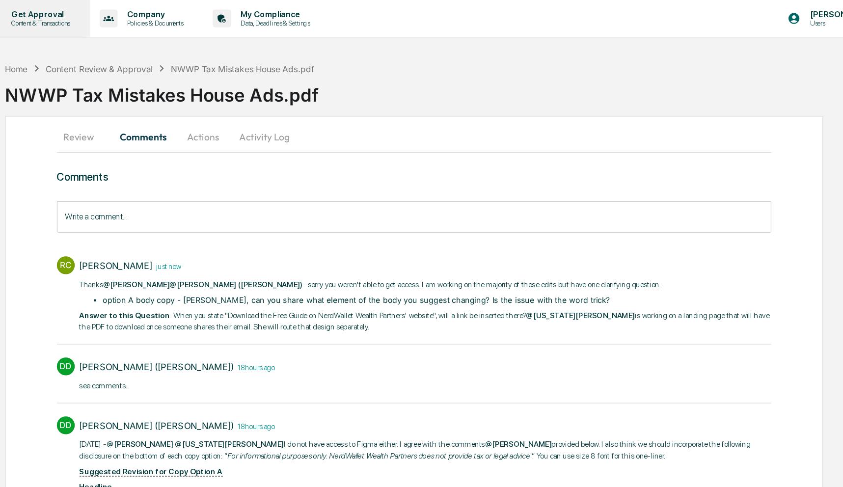
click at [128, 15] on p "Get Approval" at bounding box center [112, 12] width 61 height 8
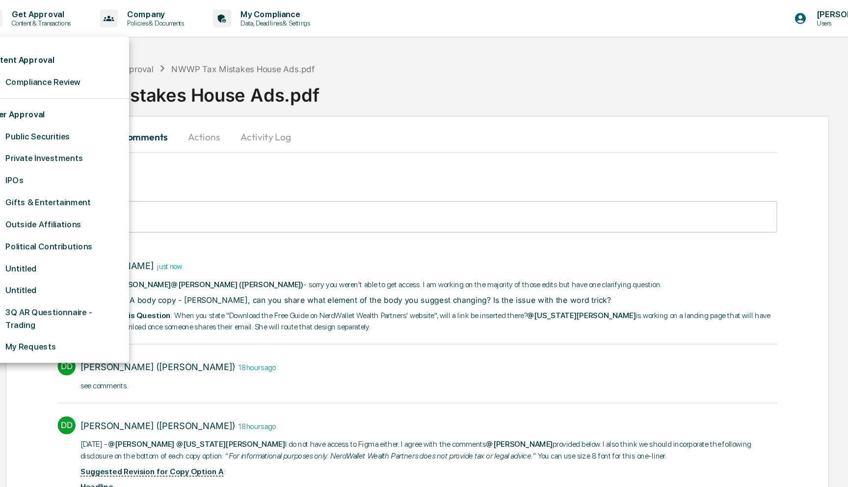
click at [121, 51] on li "Content Approval" at bounding box center [123, 50] width 128 height 18
click at [121, 62] on li "Compliance Review" at bounding box center [123, 68] width 128 height 18
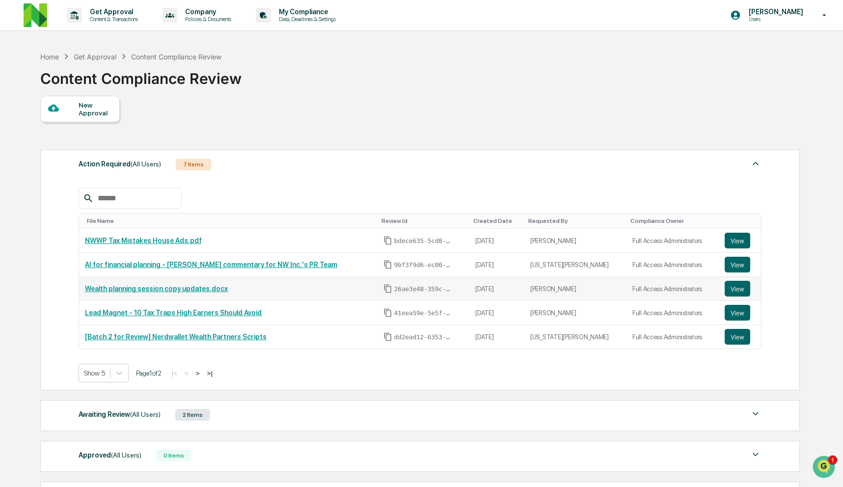
click at [211, 289] on link "Wealth planning session copy updates.docx" at bounding box center [156, 289] width 143 height 8
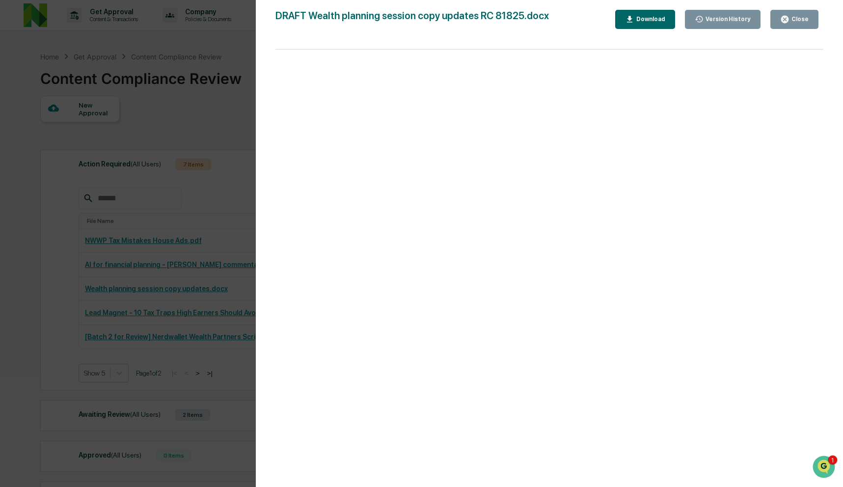
click at [191, 227] on div "Version History 08/18/2025, 03:31 PM Rachel Carlisle 08/14/2025, 01:47 AM Rache…" at bounding box center [421, 243] width 843 height 487
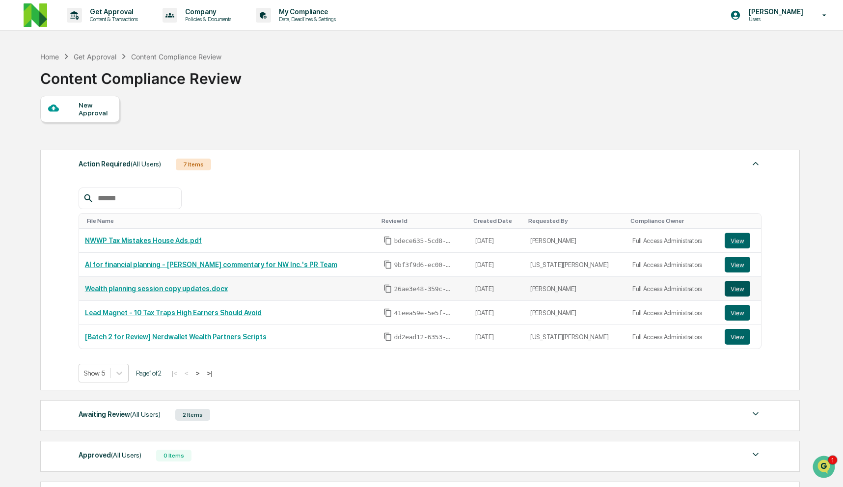
click at [732, 292] on button "View" at bounding box center [738, 289] width 26 height 16
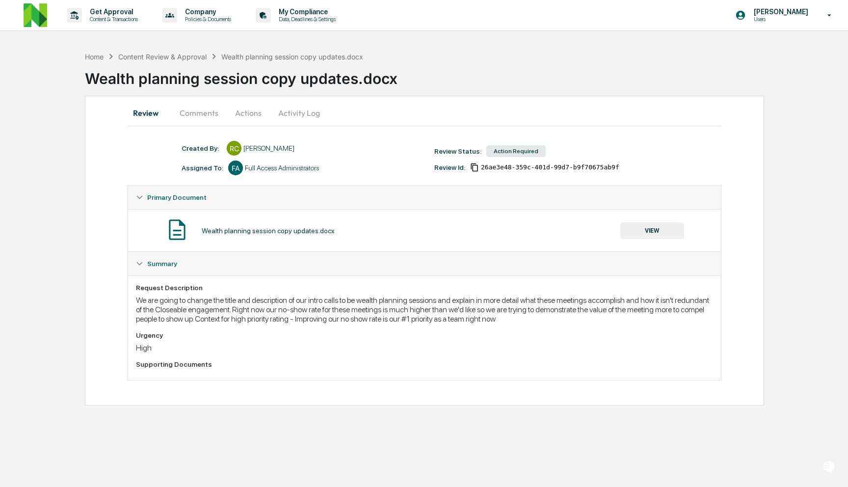
click at [197, 108] on button "Comments" at bounding box center [199, 113] width 54 height 24
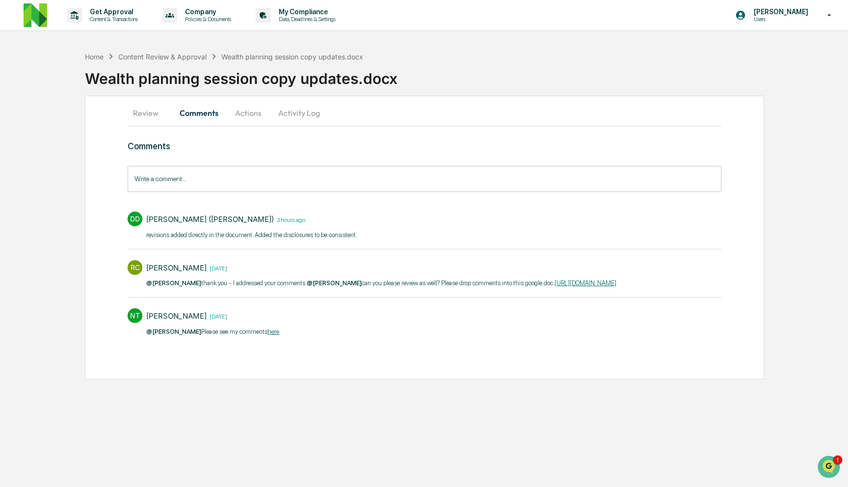
click at [555, 287] on link "[URL][DOMAIN_NAME]" at bounding box center [586, 282] width 62 height 7
click at [153, 118] on button "Review" at bounding box center [150, 113] width 44 height 24
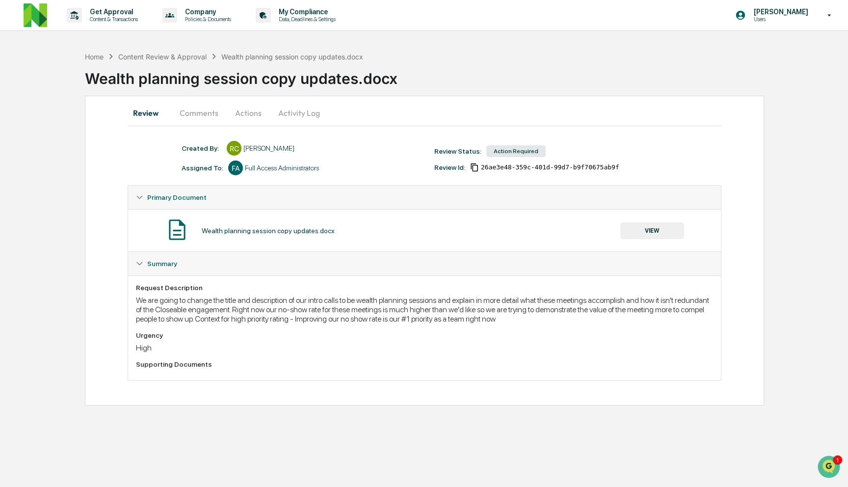
click at [305, 111] on button "Activity Log" at bounding box center [298, 113] width 57 height 24
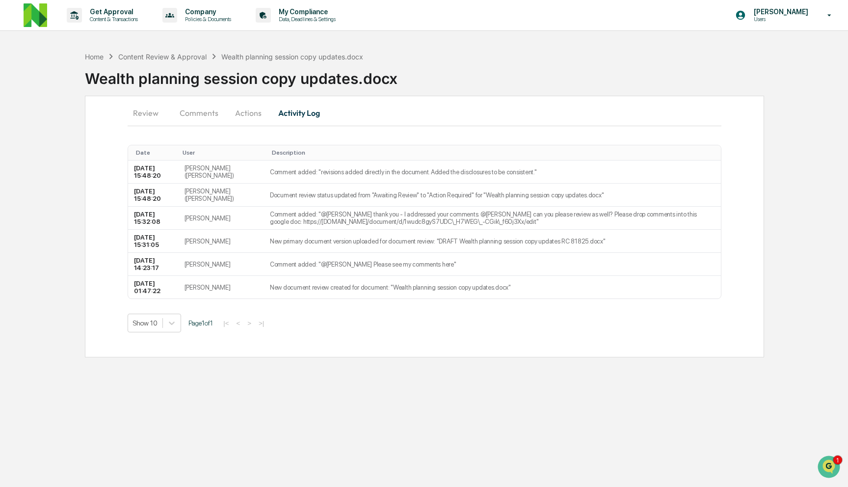
click at [232, 113] on button "Actions" at bounding box center [248, 113] width 44 height 24
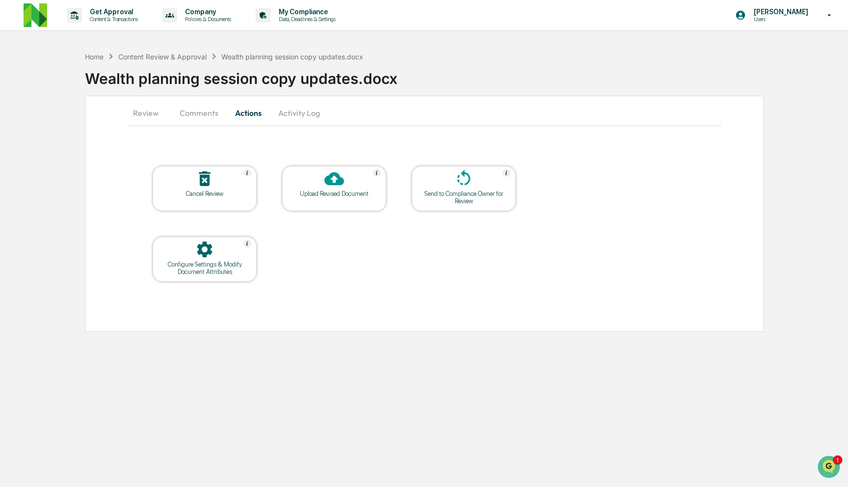
click at [334, 180] on icon at bounding box center [334, 179] width 20 height 20
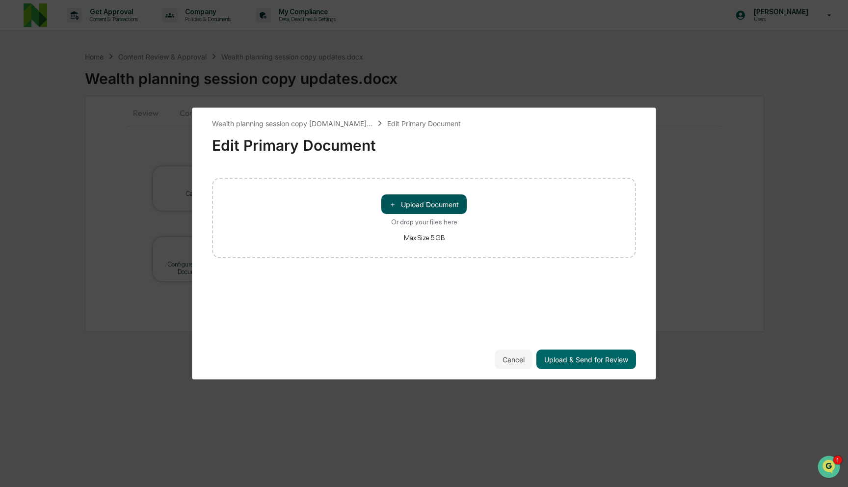
click at [439, 198] on button "＋ Upload Document" at bounding box center [423, 204] width 85 height 20
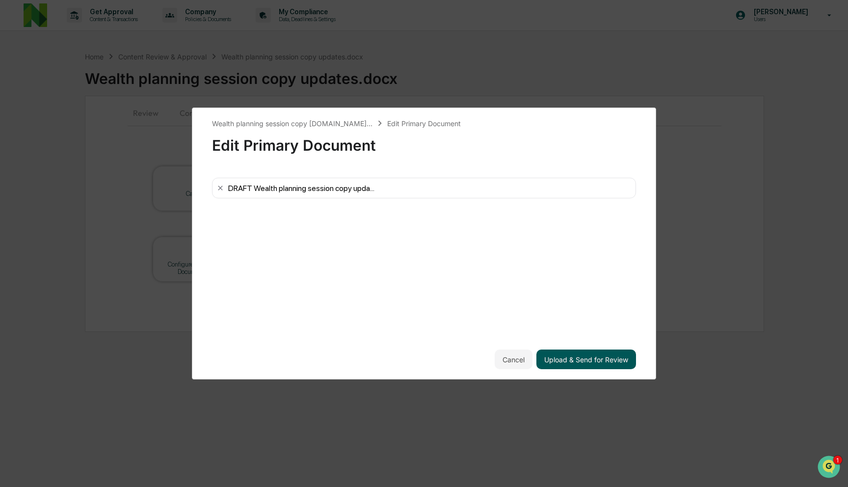
click at [577, 364] on button "Upload & Send for Review" at bounding box center [587, 360] width 100 height 20
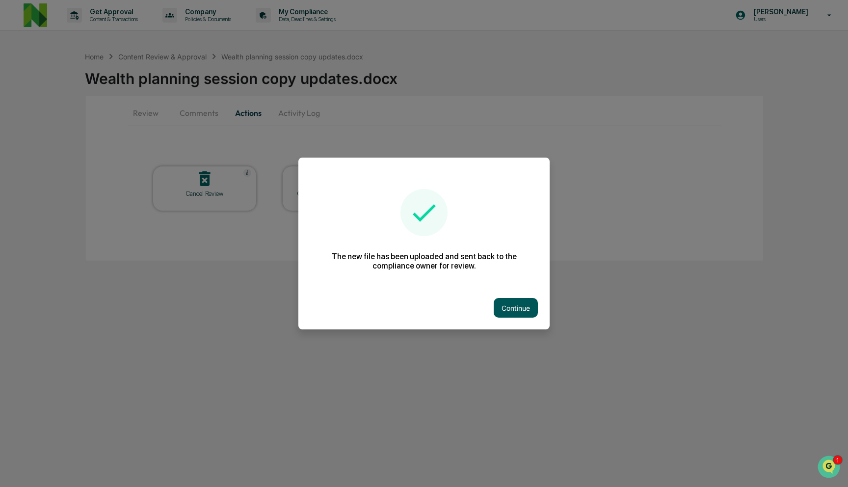
click at [515, 307] on button "Continue" at bounding box center [516, 308] width 44 height 20
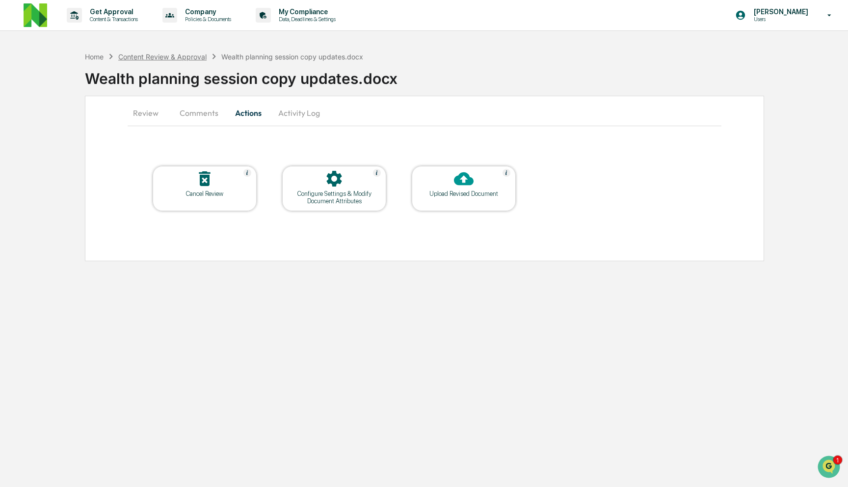
click at [129, 57] on div "Content Review & Approval" at bounding box center [162, 57] width 88 height 8
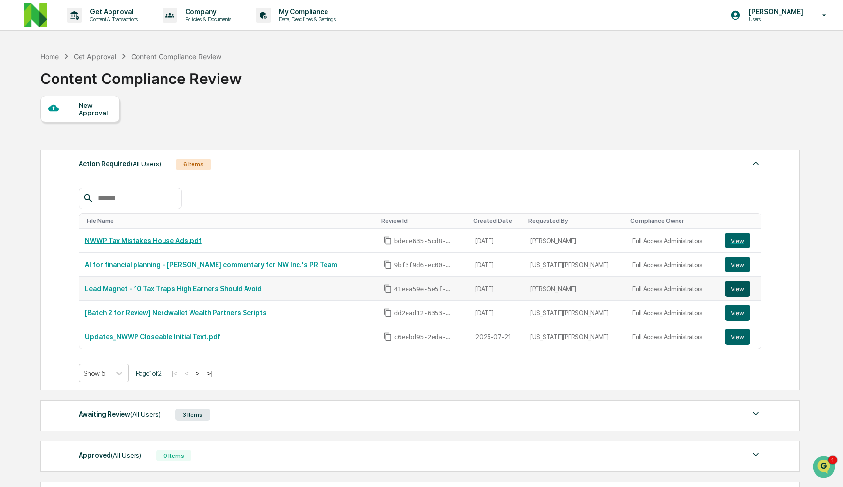
click at [734, 289] on button "View" at bounding box center [738, 289] width 26 height 16
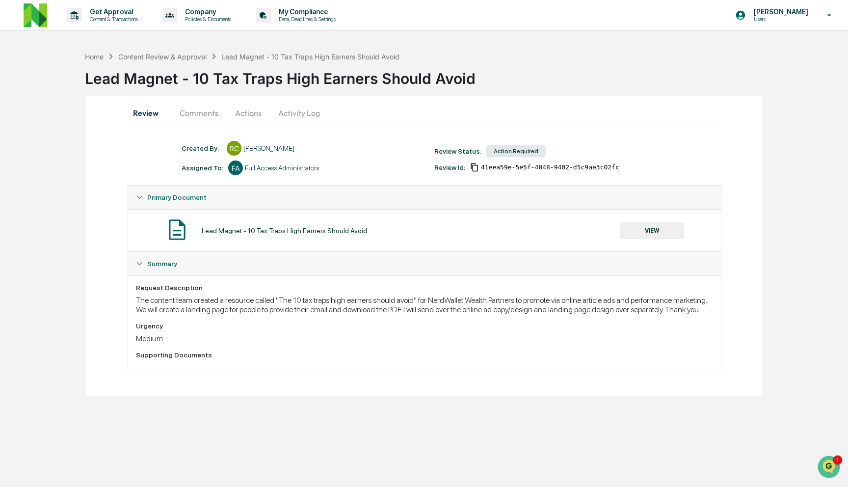
click at [203, 113] on button "Comments" at bounding box center [199, 113] width 54 height 24
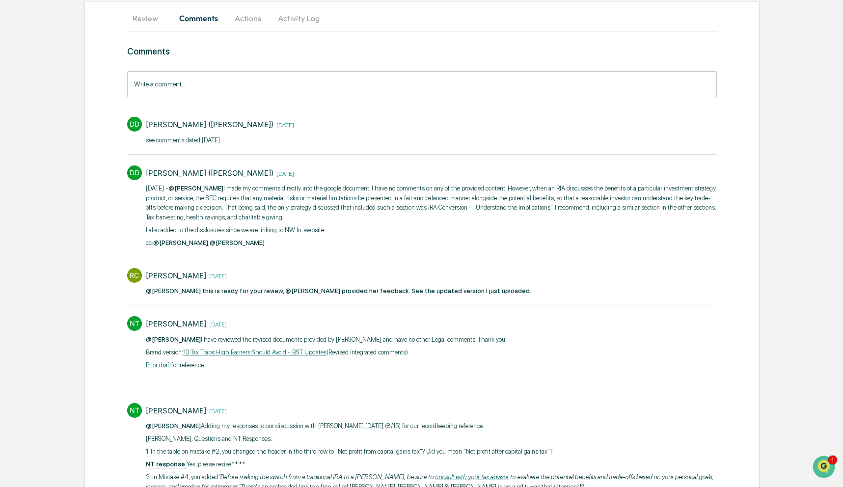
scroll to position [209, 0]
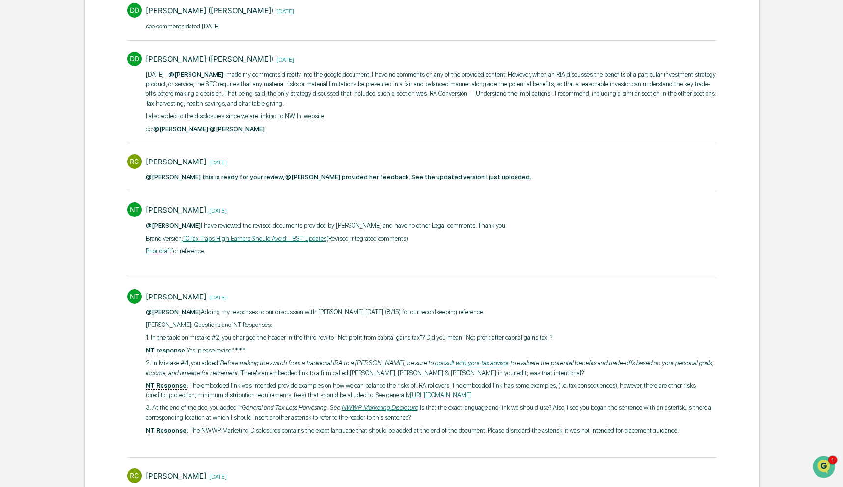
click at [262, 238] on link "10 Tax Traps High Earners Should Avoid - BST Updates" at bounding box center [254, 238] width 143 height 7
